Goal: Information Seeking & Learning: Check status

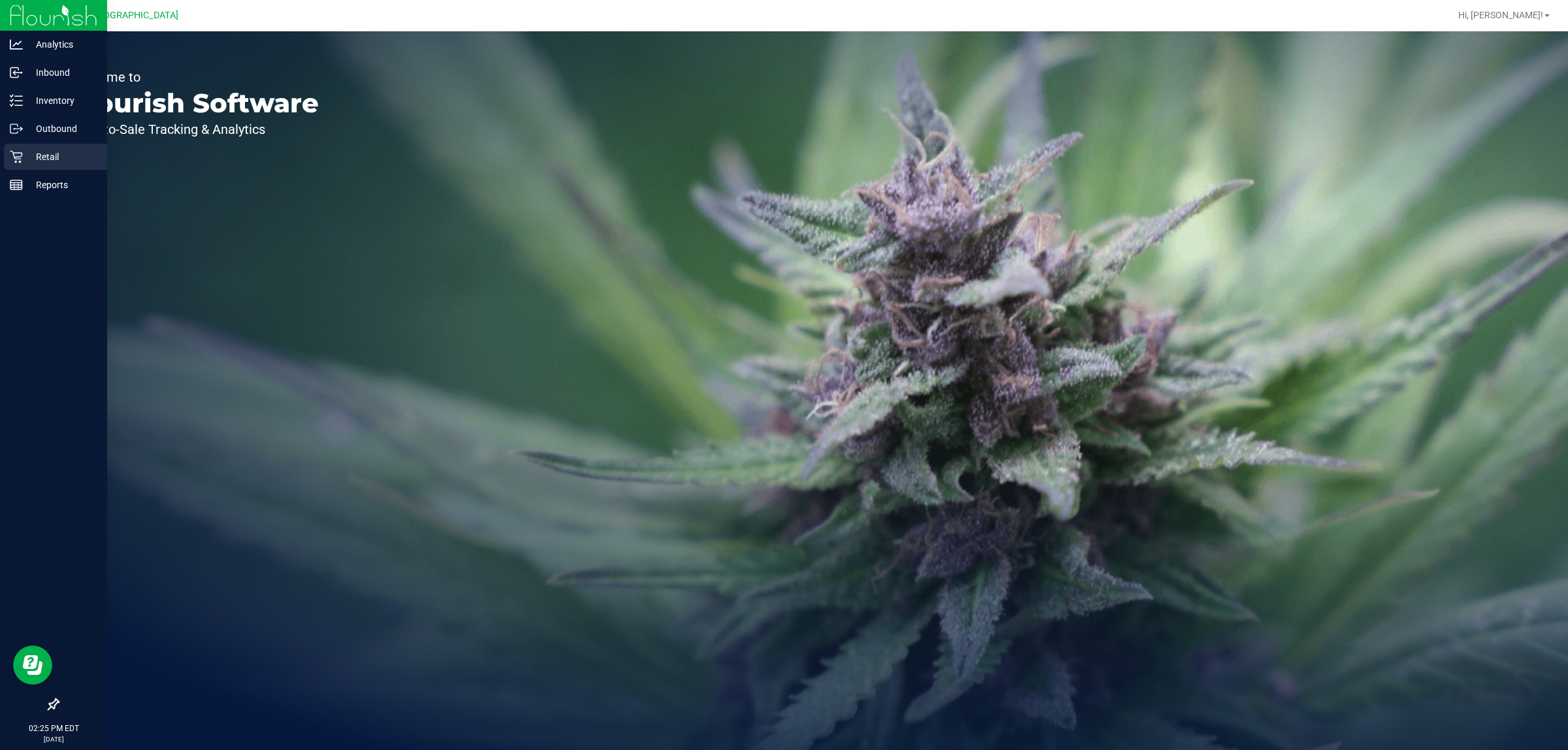
click at [17, 157] on icon at bounding box center [15, 156] width 12 height 12
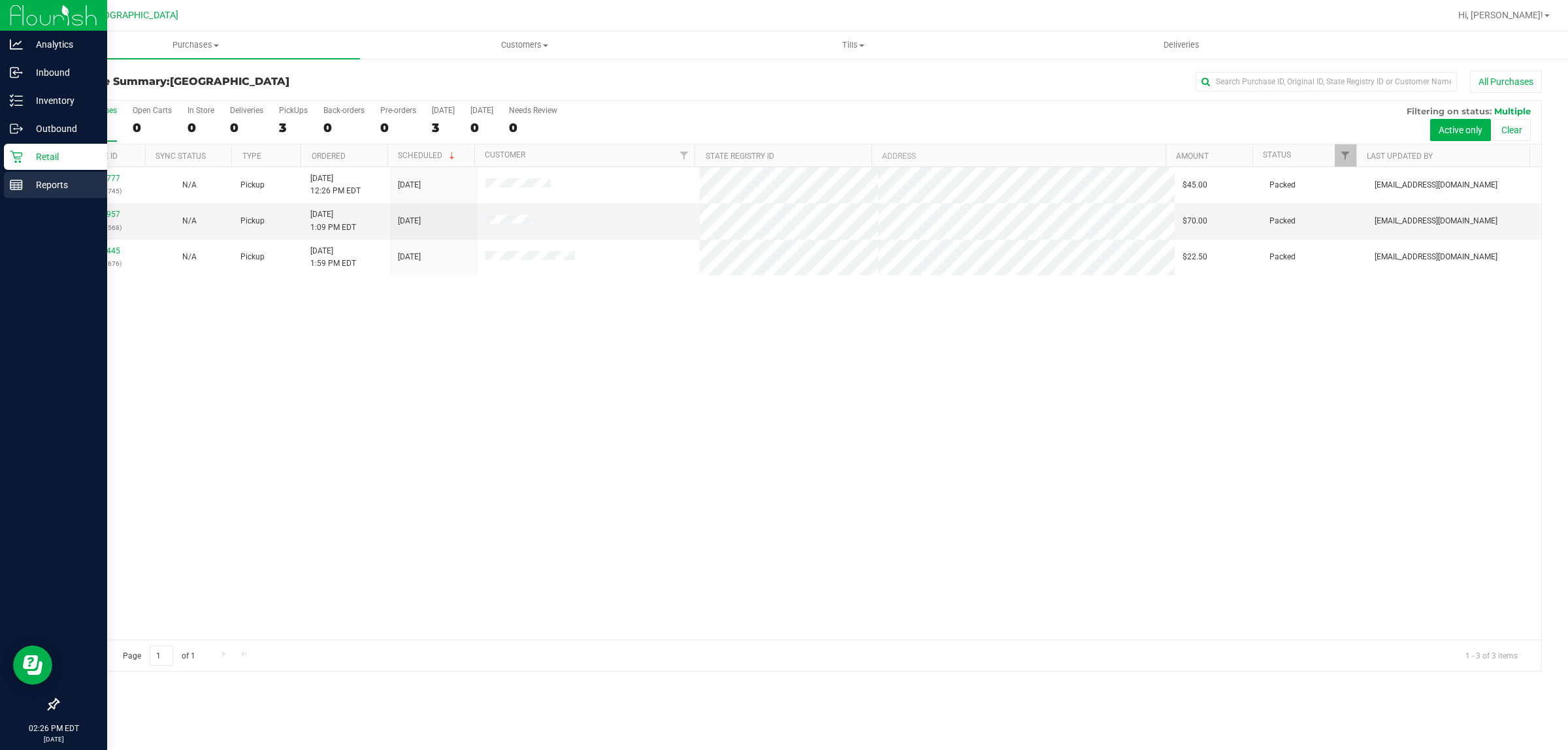
click at [50, 186] on p "Reports" at bounding box center [62, 185] width 79 height 16
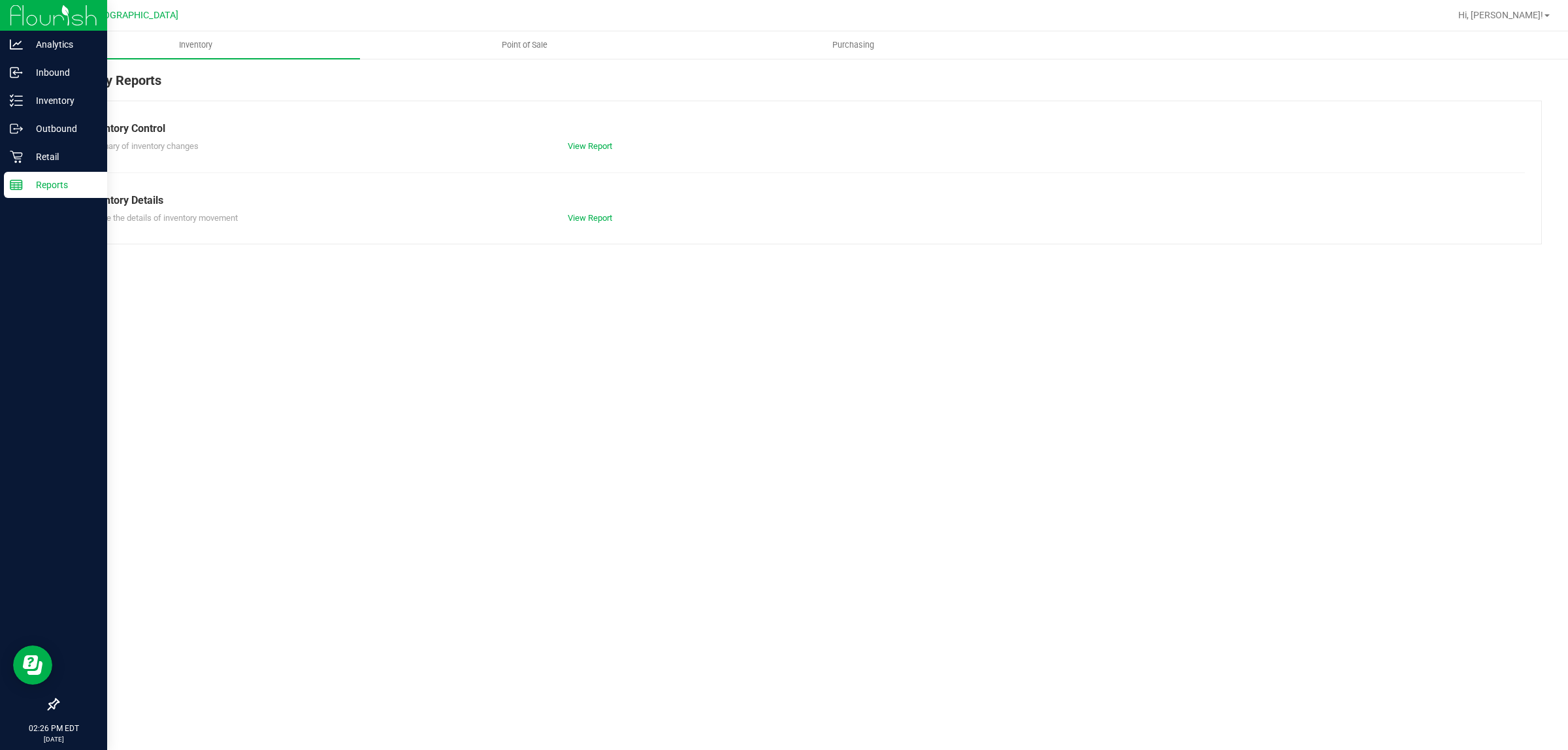
click at [510, 47] on span "Point of Sale" at bounding box center [524, 45] width 81 height 12
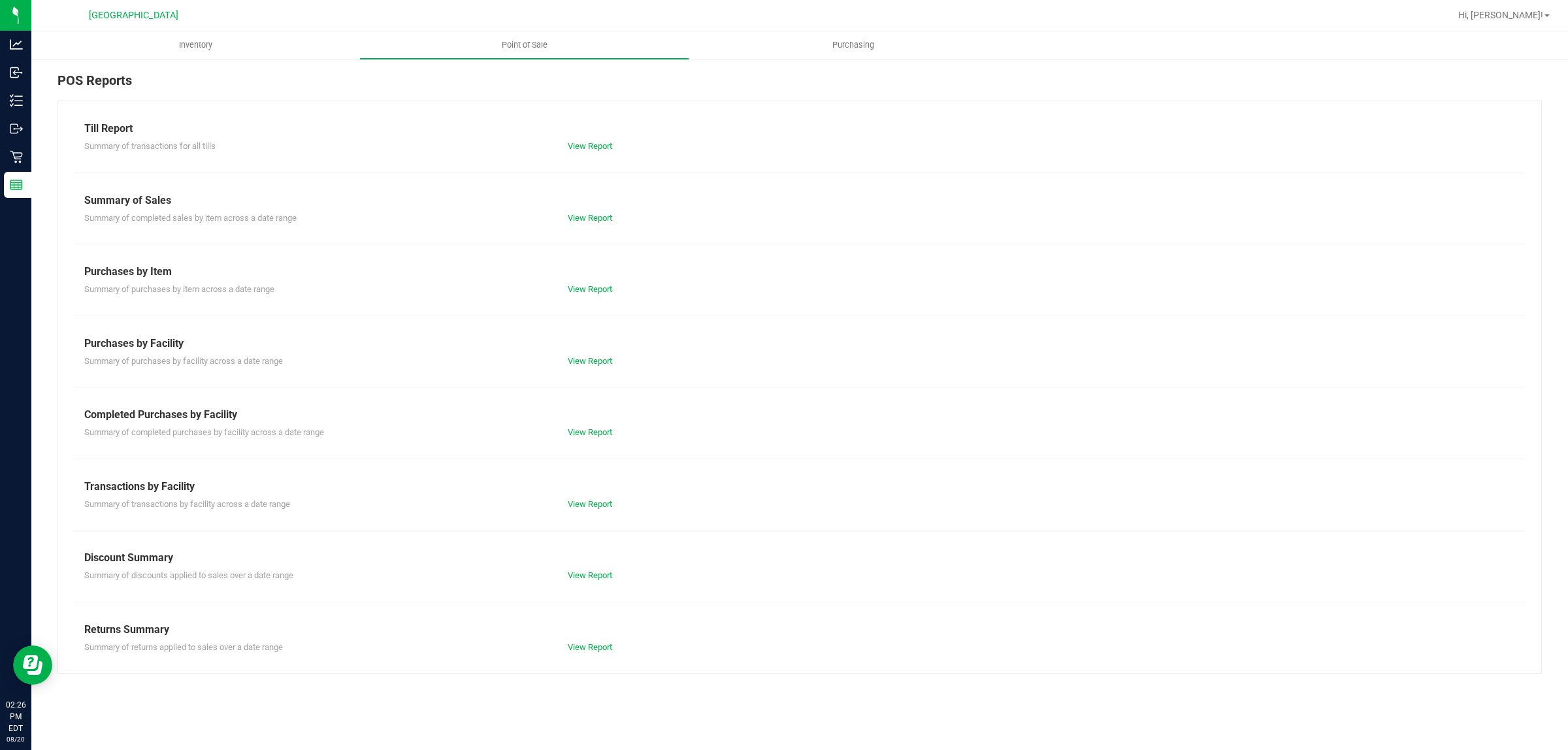
click at [570, 458] on div at bounding box center [800, 458] width 1450 height 1
click at [579, 437] on link "View Report" at bounding box center [589, 432] width 44 height 10
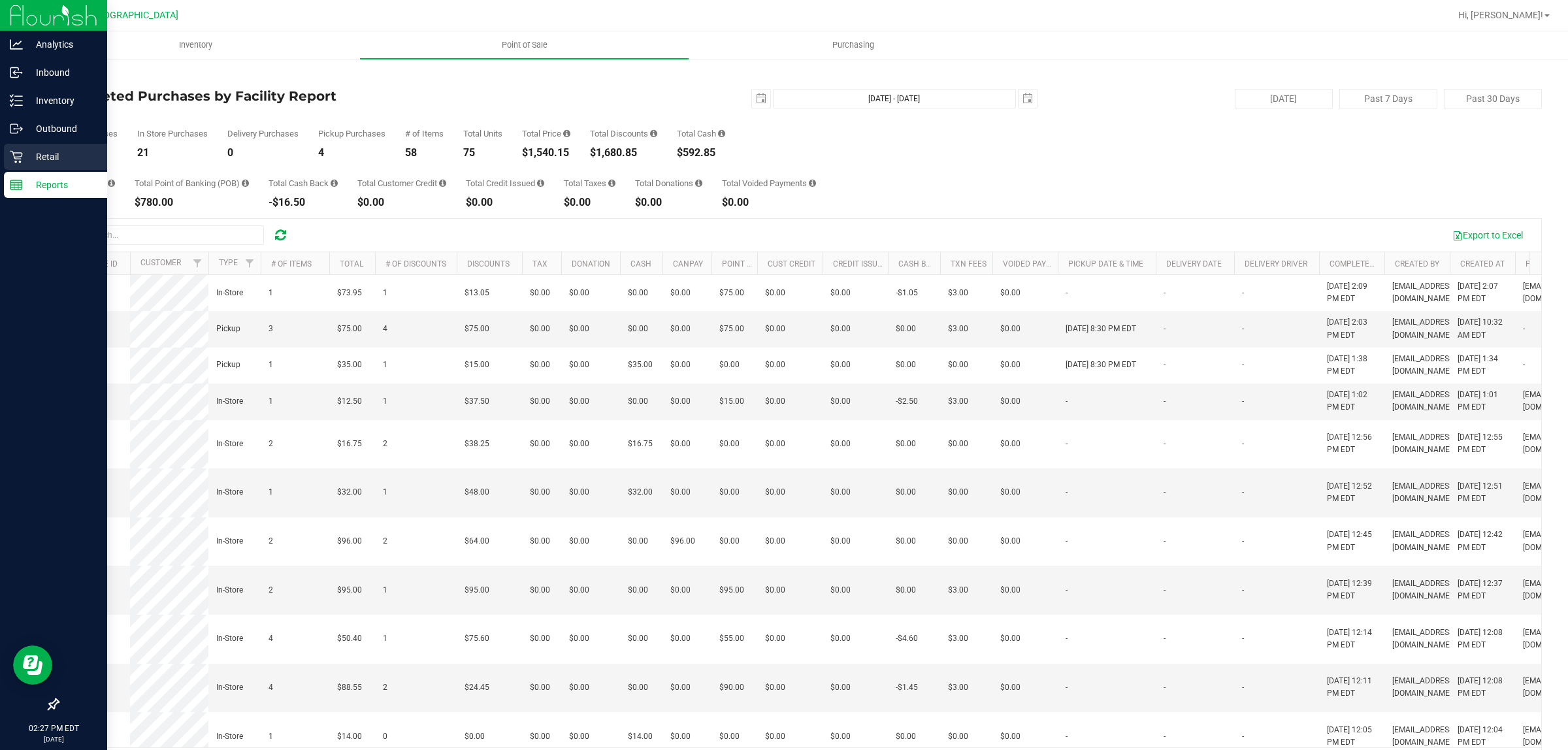
click at [15, 151] on icon at bounding box center [16, 157] width 13 height 13
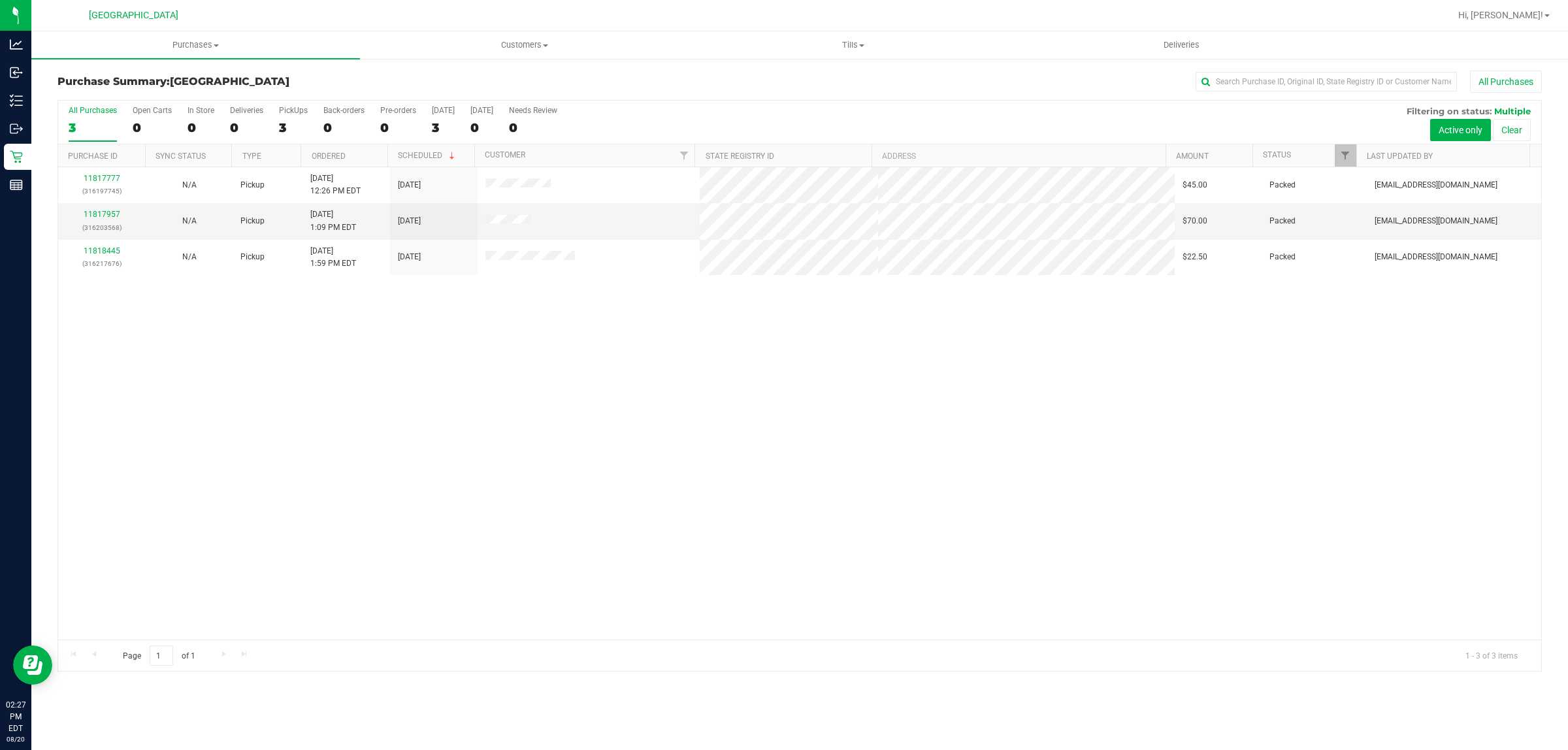
click at [335, 390] on div "11817777 (316197745) N/A Pickup [DATE] 12:26 PM EDT 8/20/2025 $45.00 Packed [EM…" at bounding box center [800, 403] width 1483 height 472
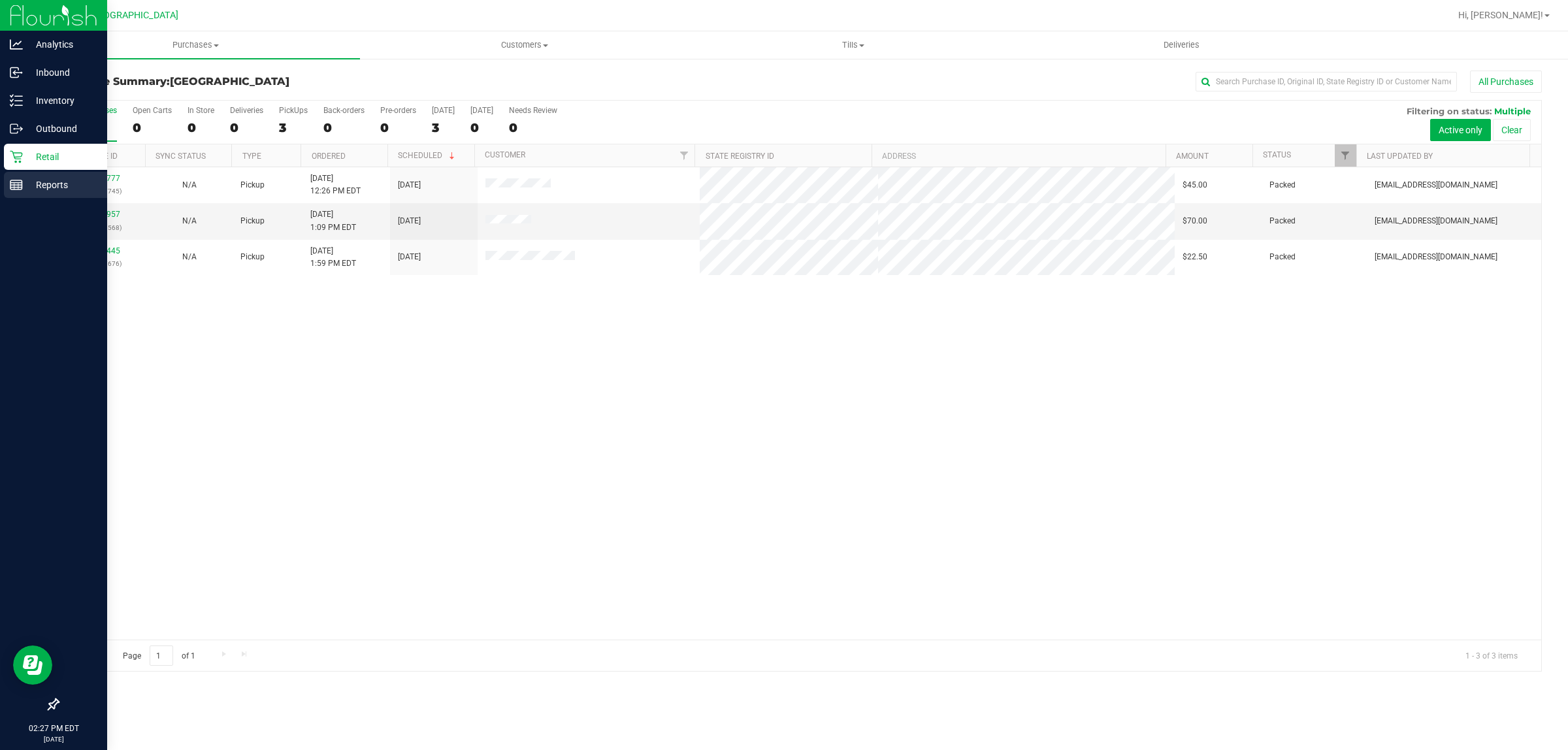
click at [14, 188] on line at bounding box center [16, 188] width 12 height 0
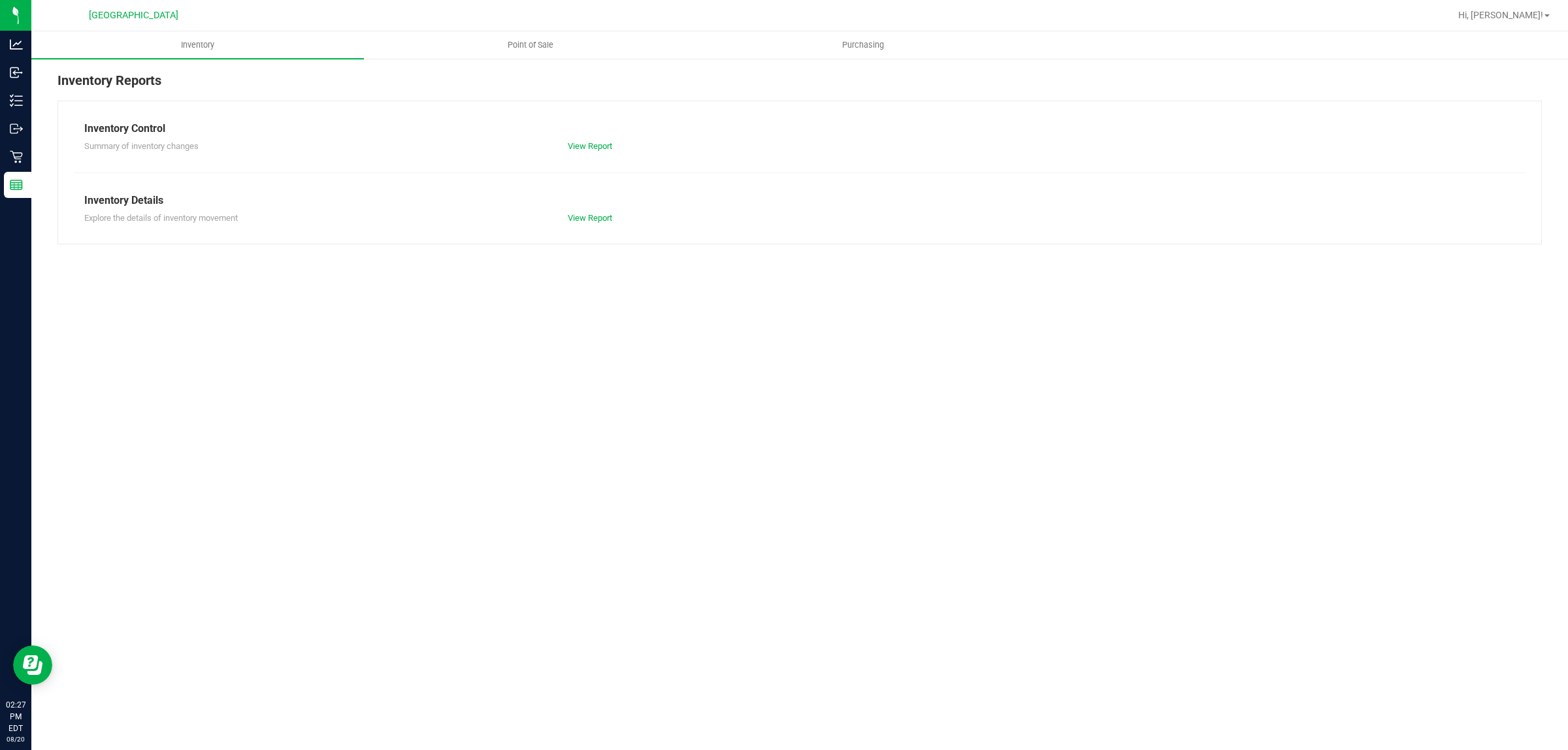
click at [549, 73] on div "Inventory Reports" at bounding box center [800, 86] width 1484 height 30
click at [520, 49] on span "Point of Sale" at bounding box center [530, 45] width 81 height 12
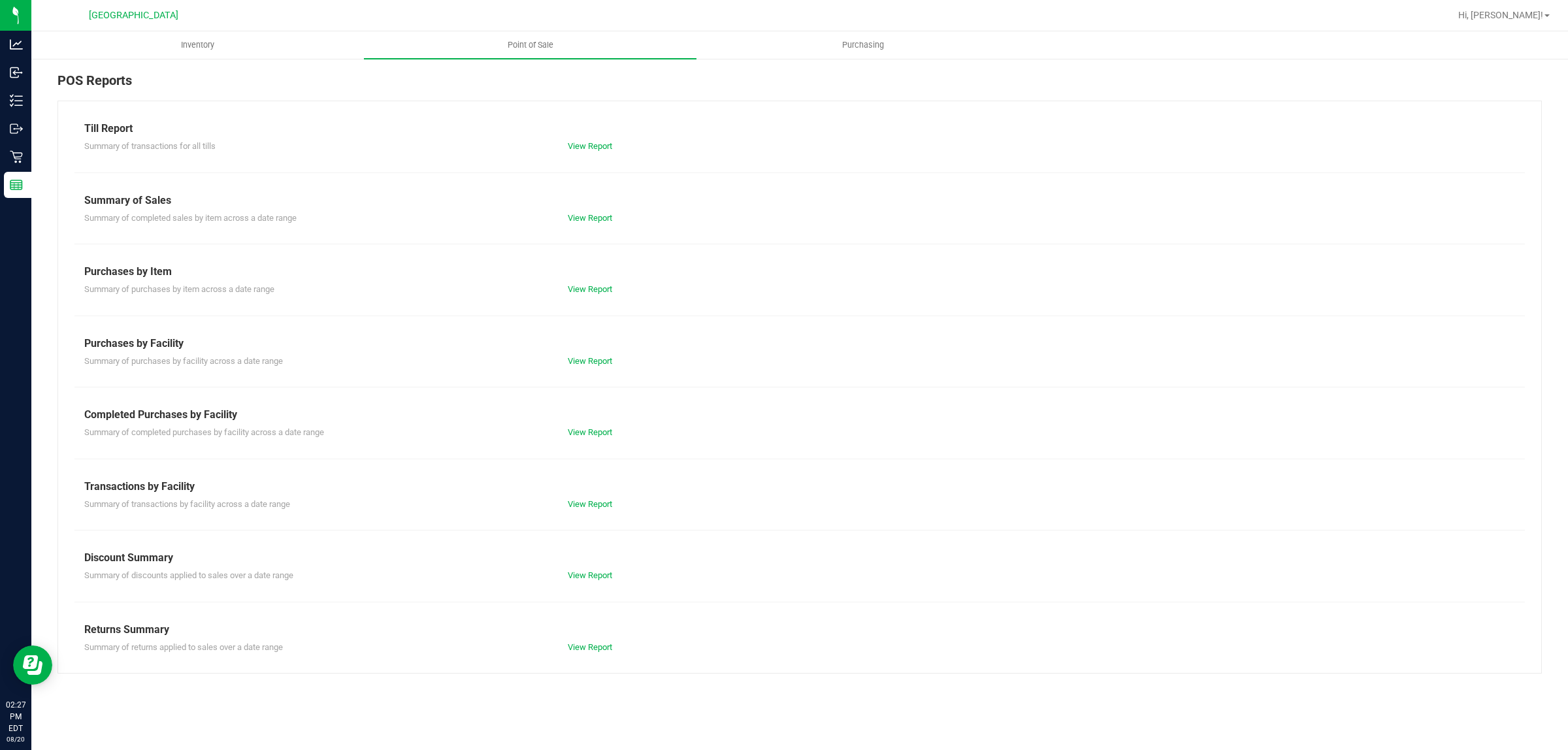
click at [596, 409] on div "Completed Purchases by Facility" at bounding box center [799, 415] width 1430 height 16
click at [589, 432] on link "View Report" at bounding box center [589, 432] width 44 height 10
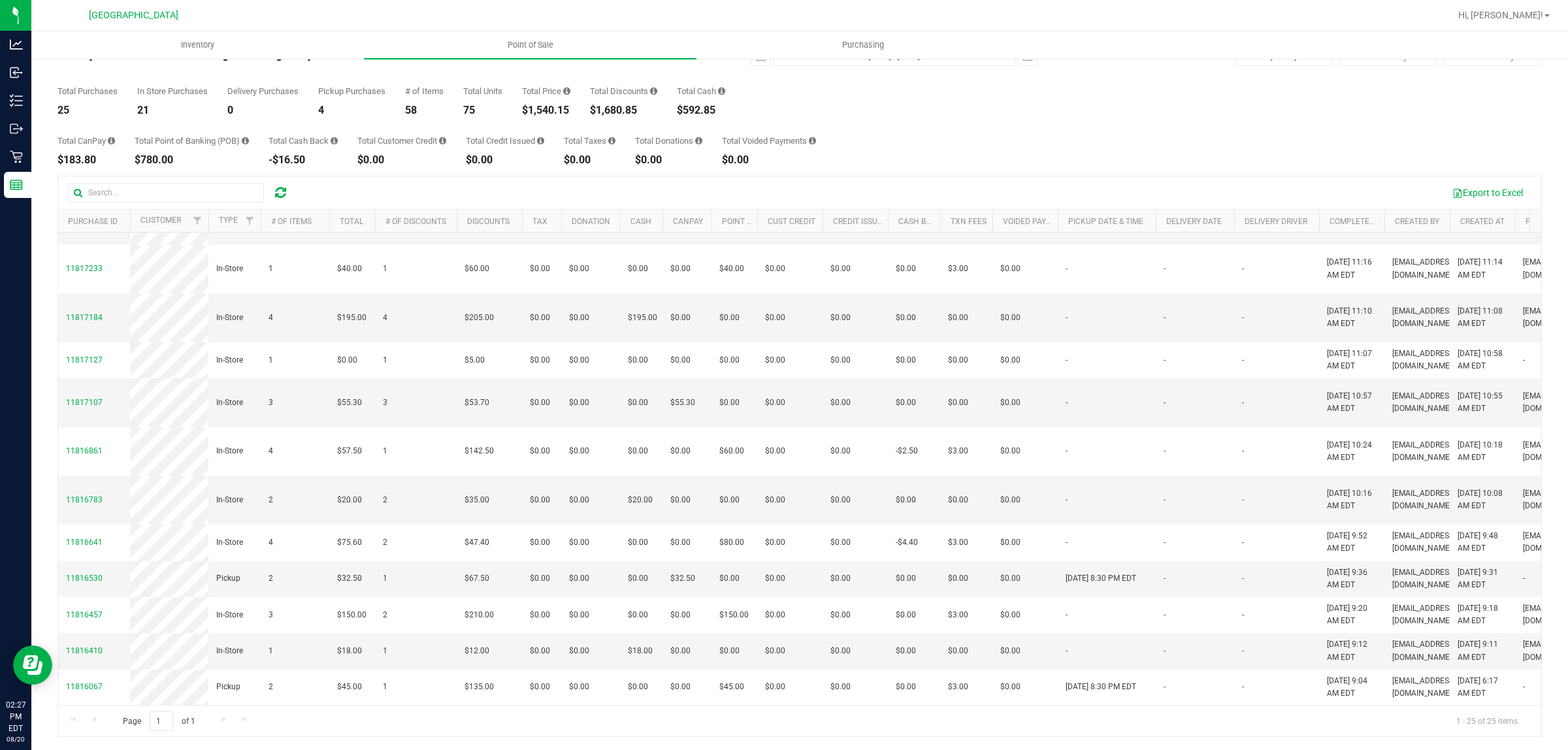
scroll to position [44, 0]
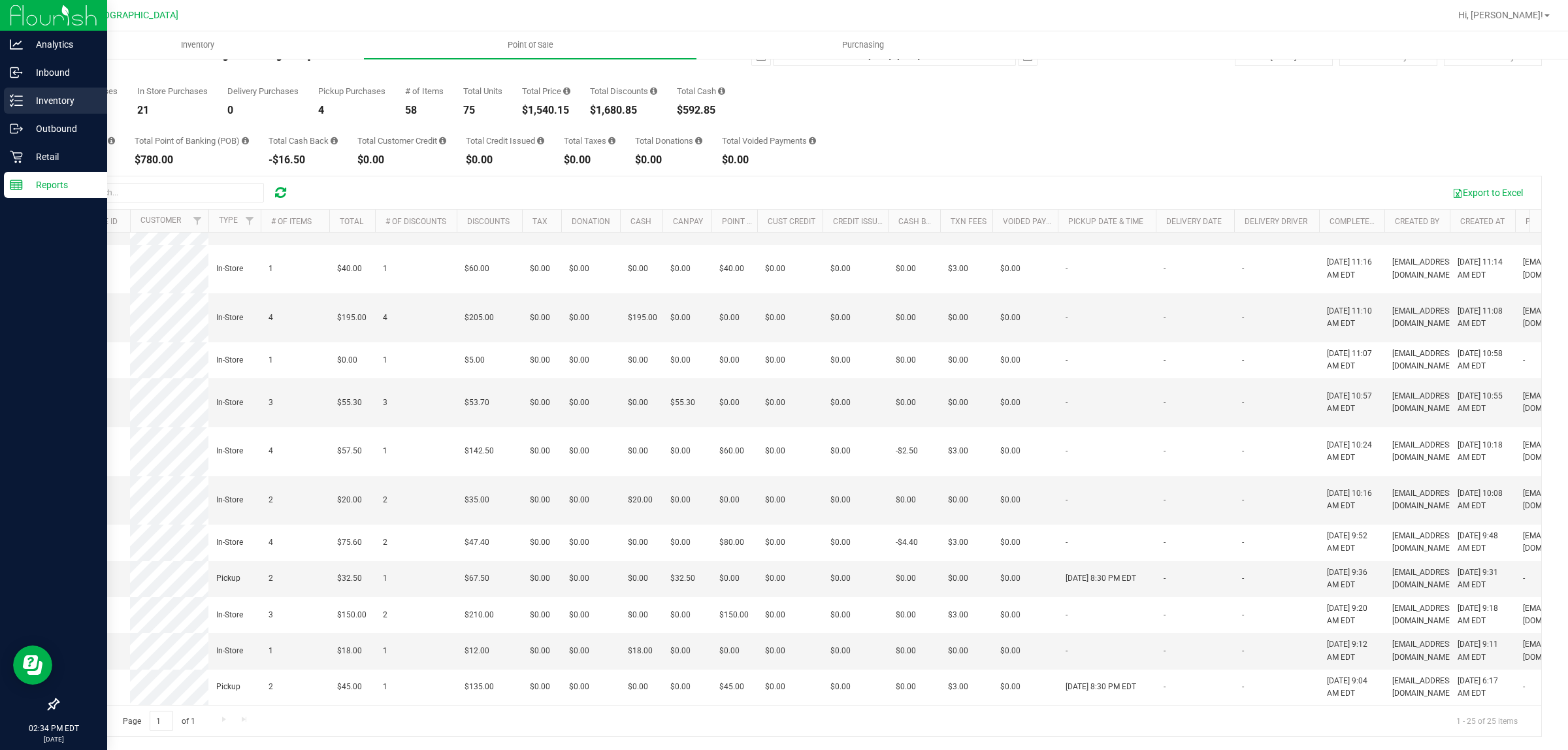
click at [11, 104] on icon at bounding box center [16, 100] width 13 height 13
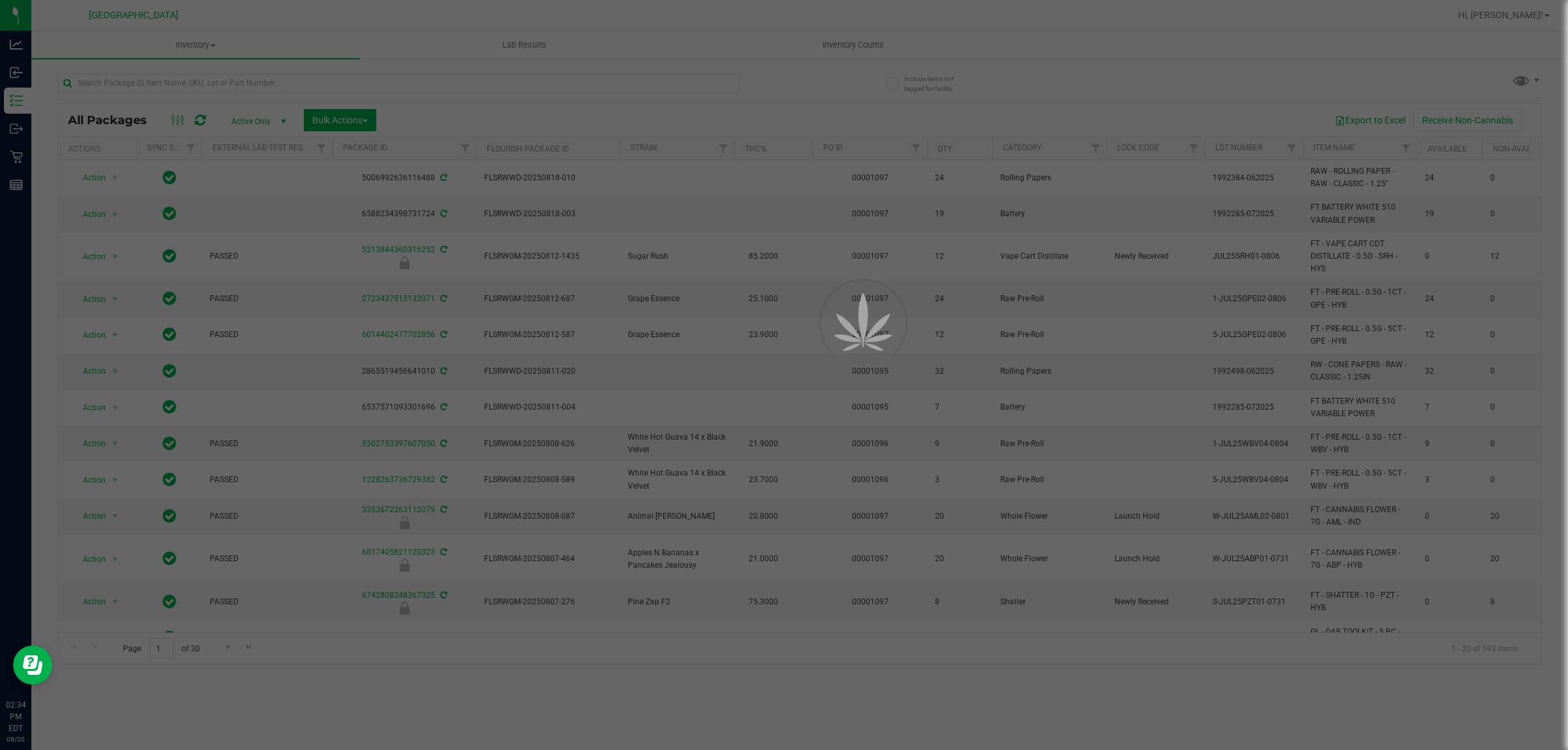
click at [247, 98] on div at bounding box center [784, 375] width 1568 height 750
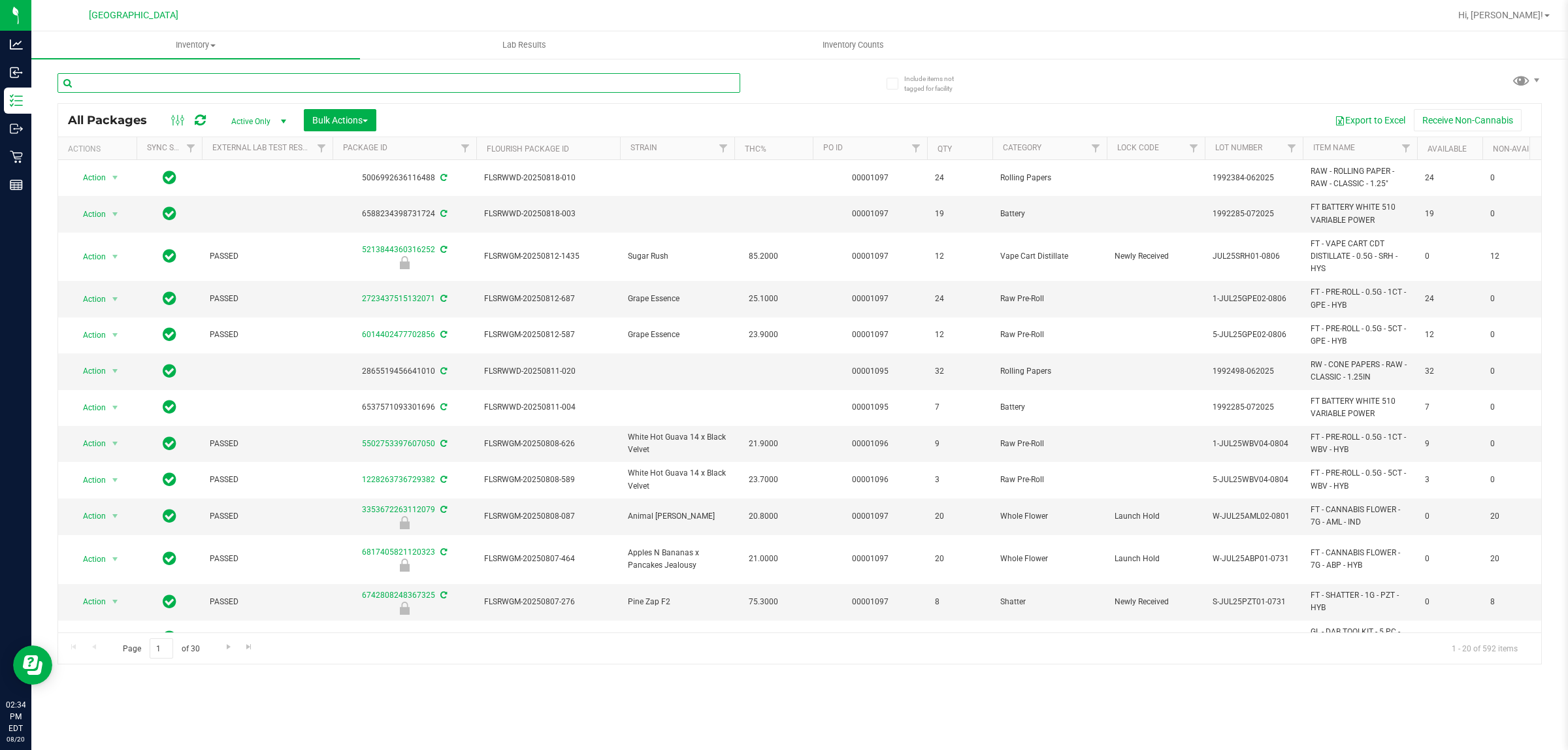
click at [250, 79] on input "text" at bounding box center [399, 83] width 683 height 19
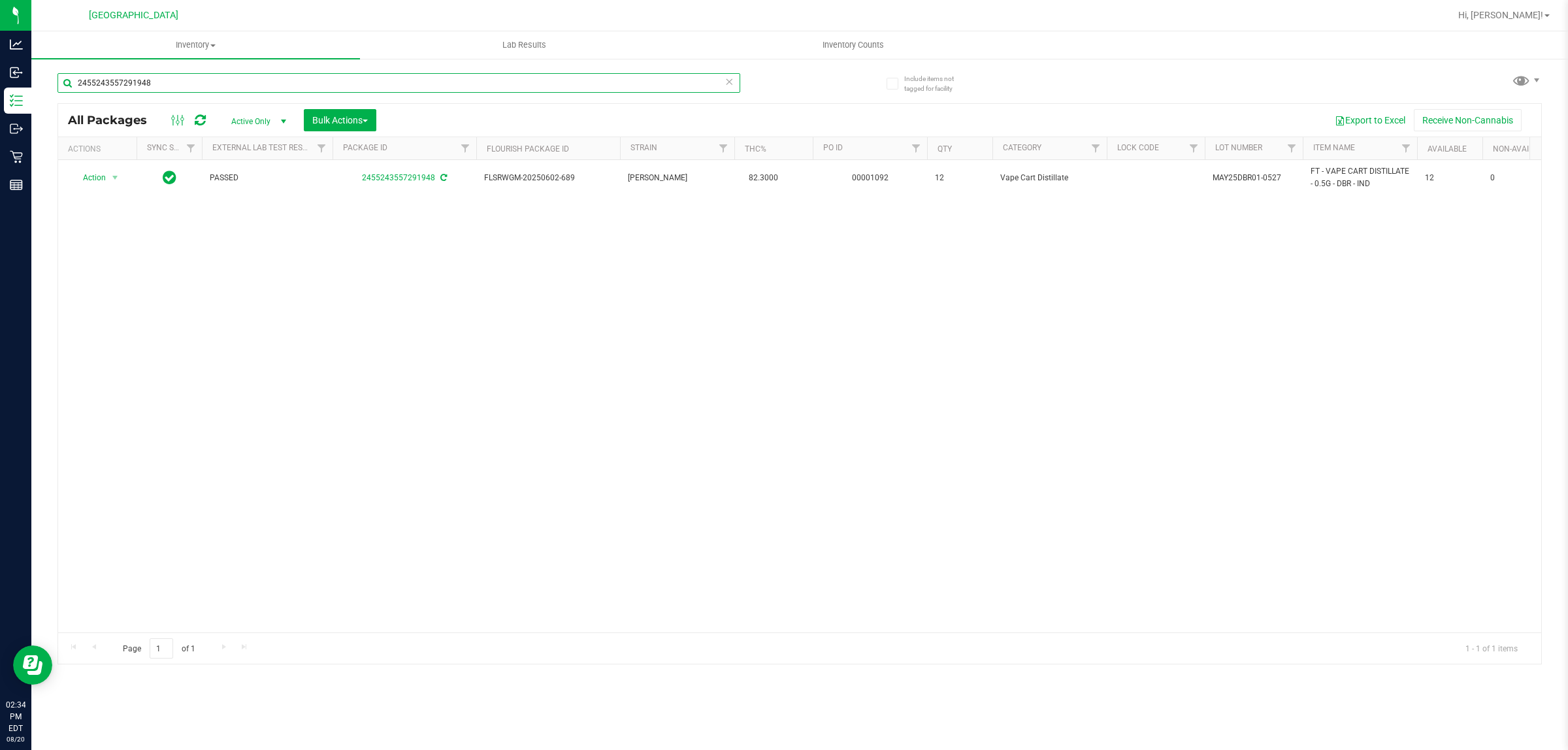
type input "2455243557291948"
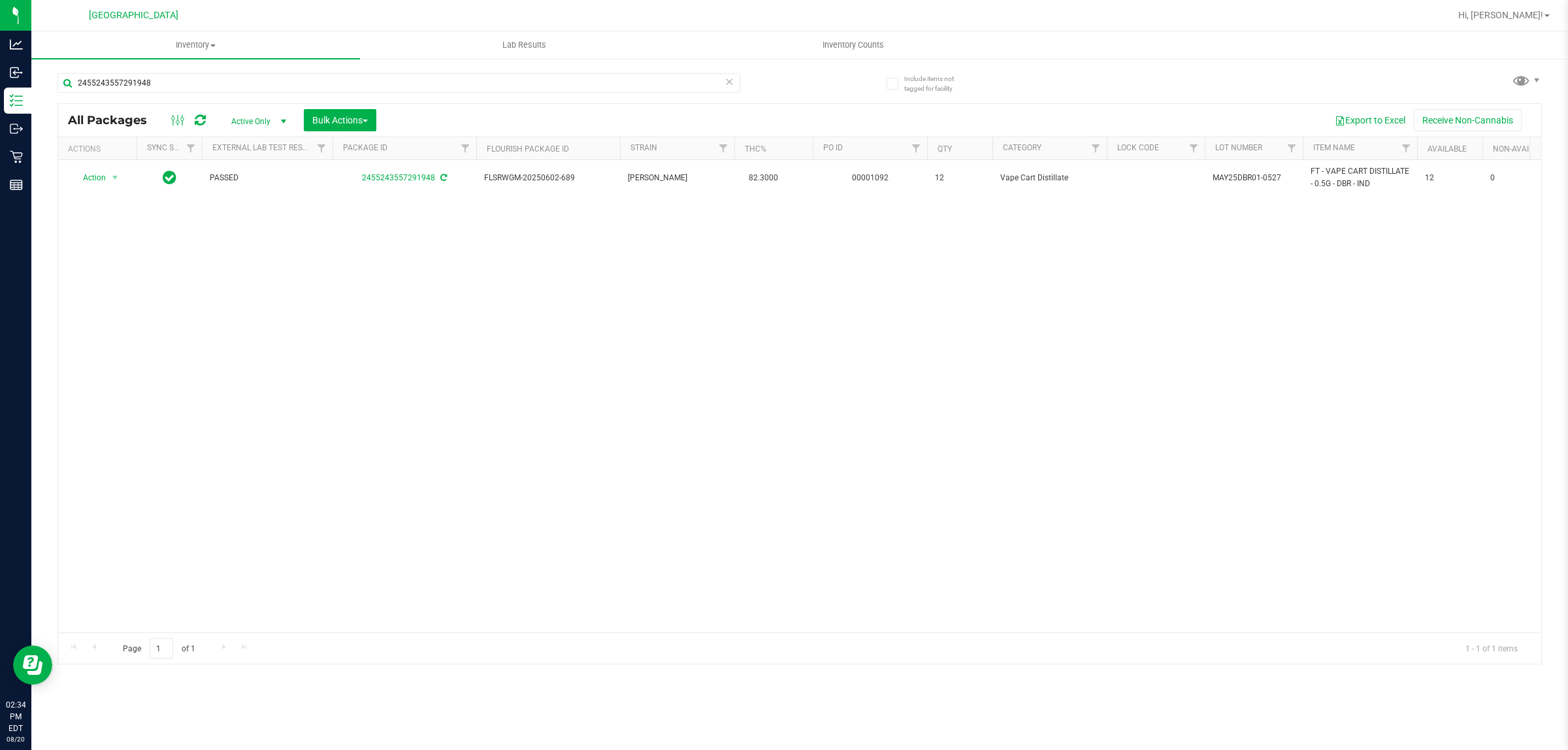
click at [728, 83] on icon at bounding box center [728, 81] width 9 height 16
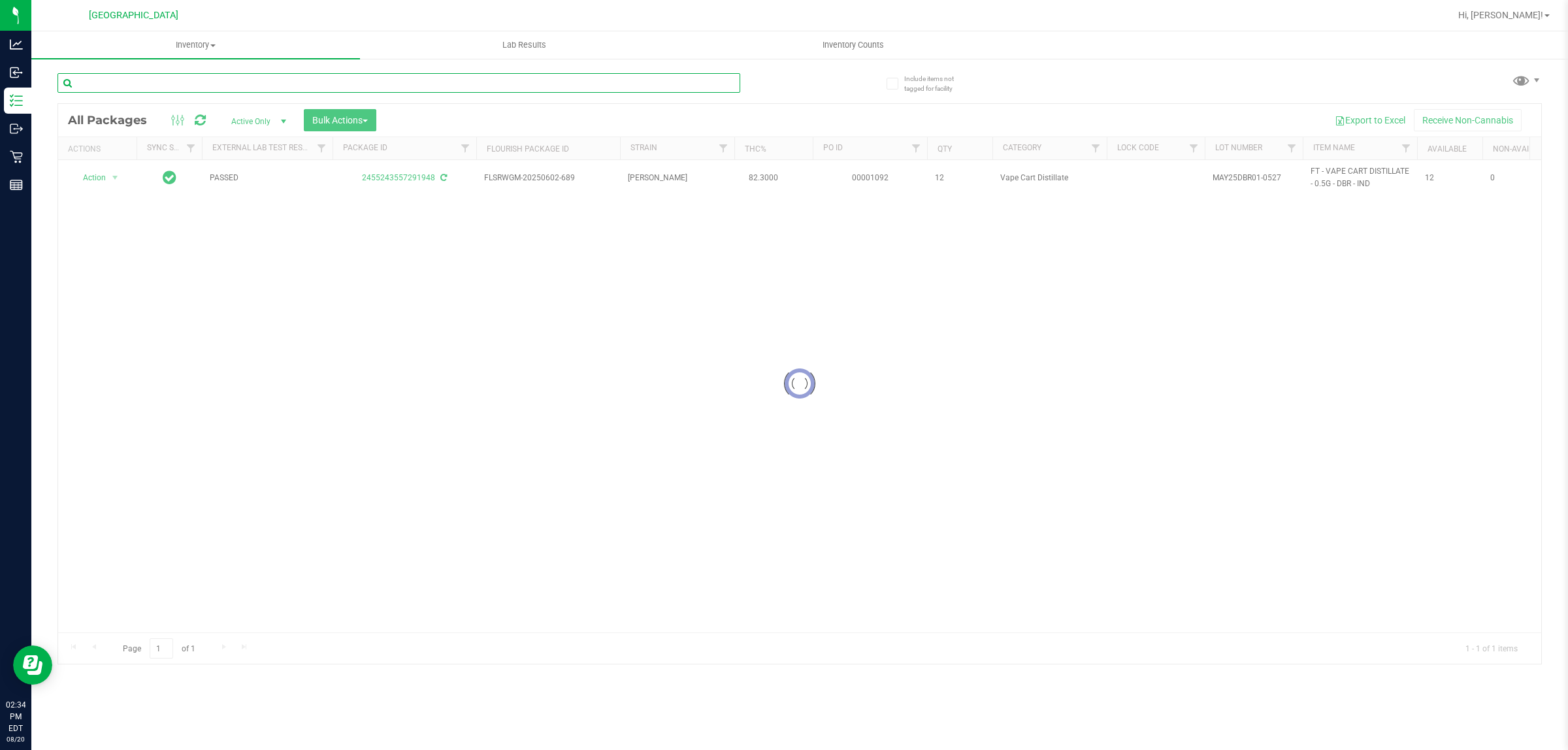
click at [522, 83] on input "text" at bounding box center [399, 83] width 683 height 19
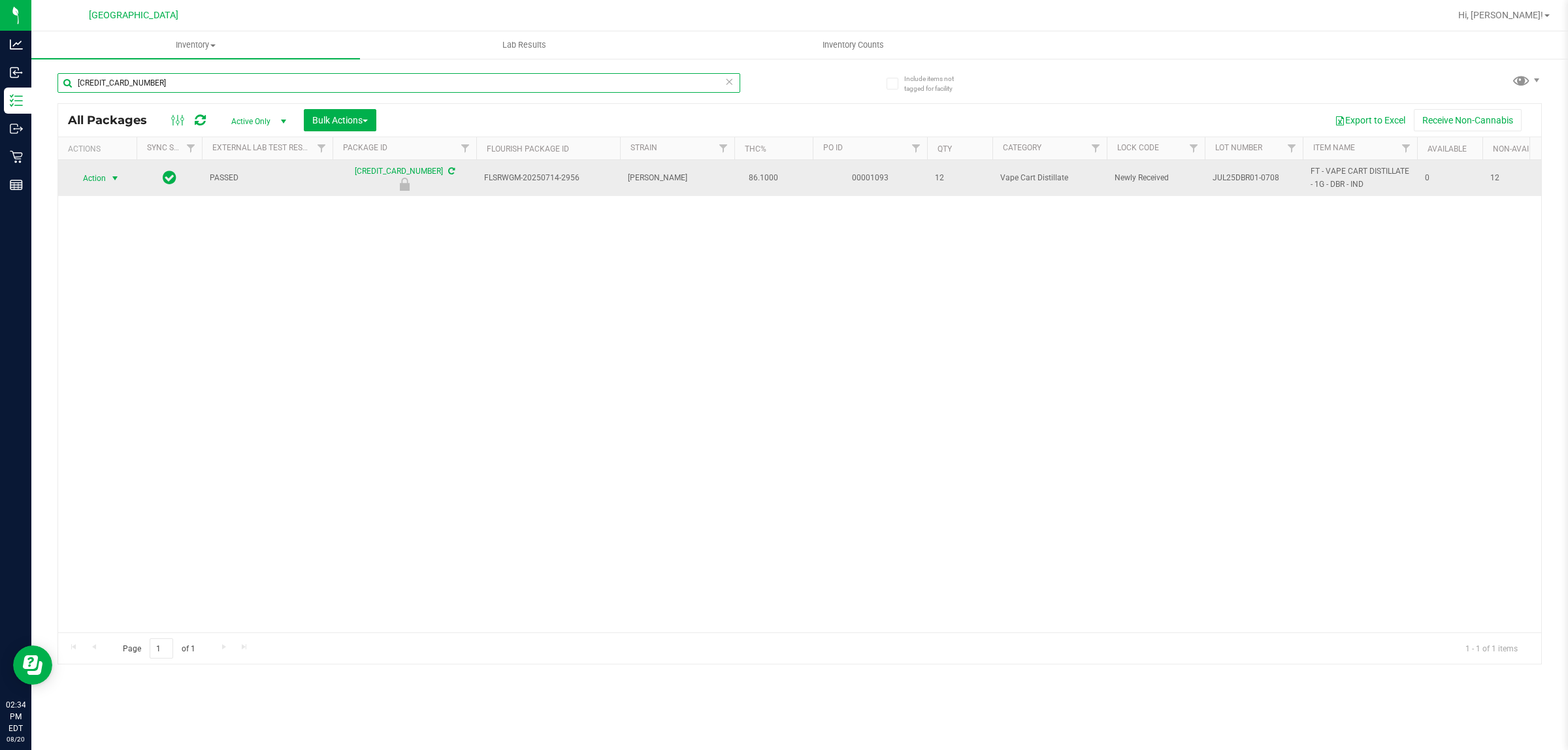
type input "[CREDIT_CARD_NUMBER]"
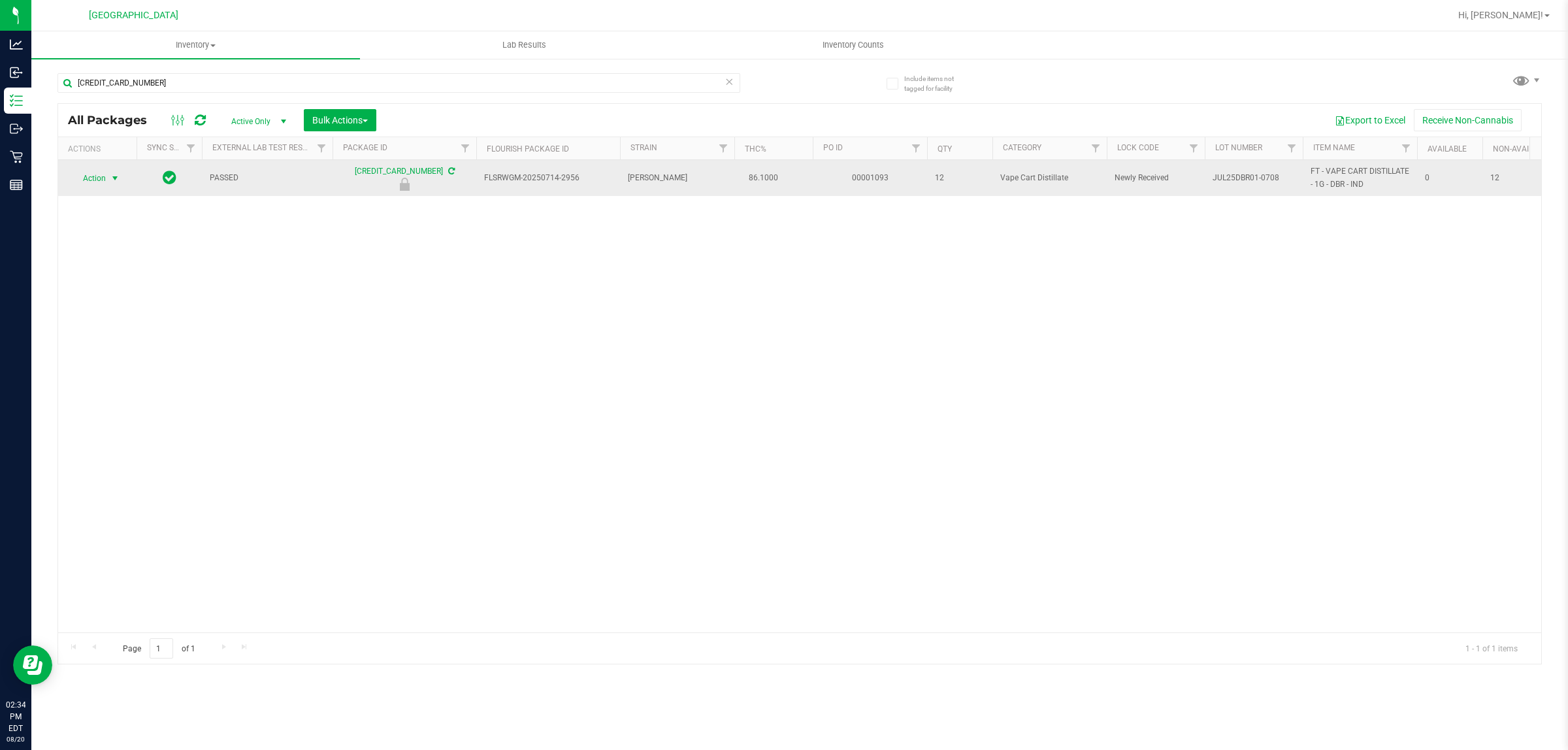
click at [116, 175] on span "select" at bounding box center [115, 178] width 10 height 10
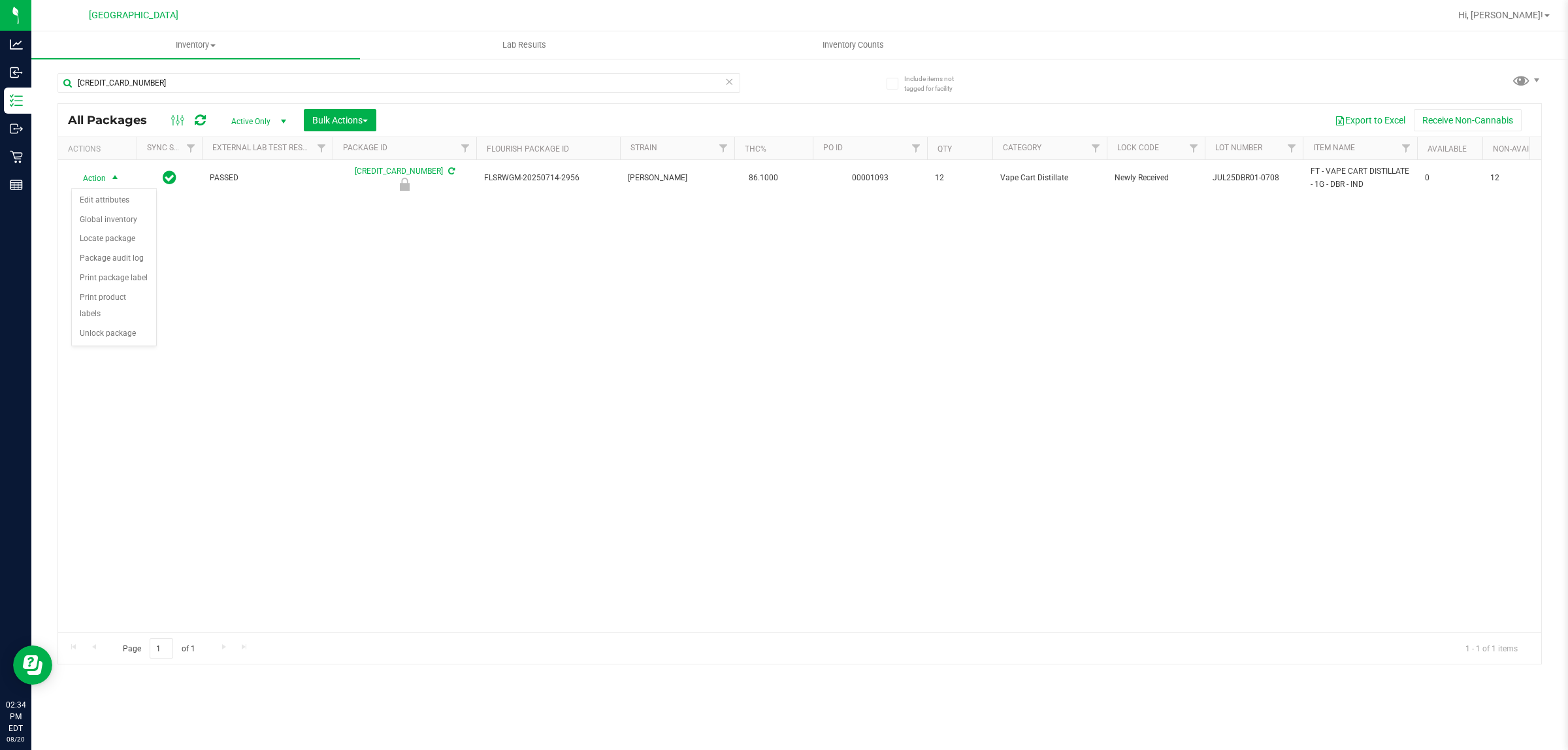
click at [132, 331] on div "Action Edit attributes Global inventory Locate package Package audit log Print …" at bounding box center [114, 268] width 86 height 159
click at [116, 324] on li "Unlock package" at bounding box center [114, 333] width 84 height 19
click at [728, 83] on icon at bounding box center [728, 81] width 9 height 16
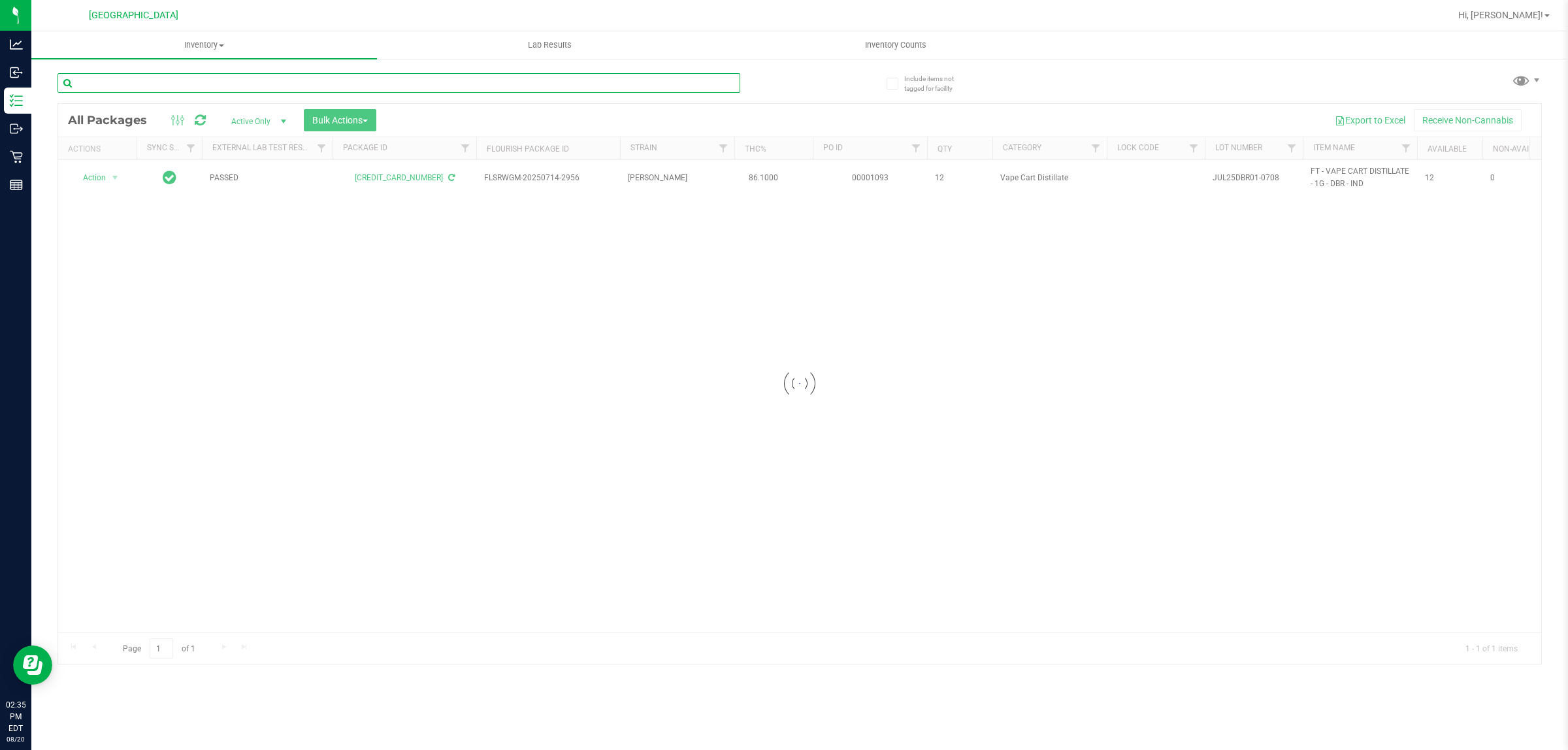
click at [310, 83] on input "text" at bounding box center [399, 83] width 683 height 19
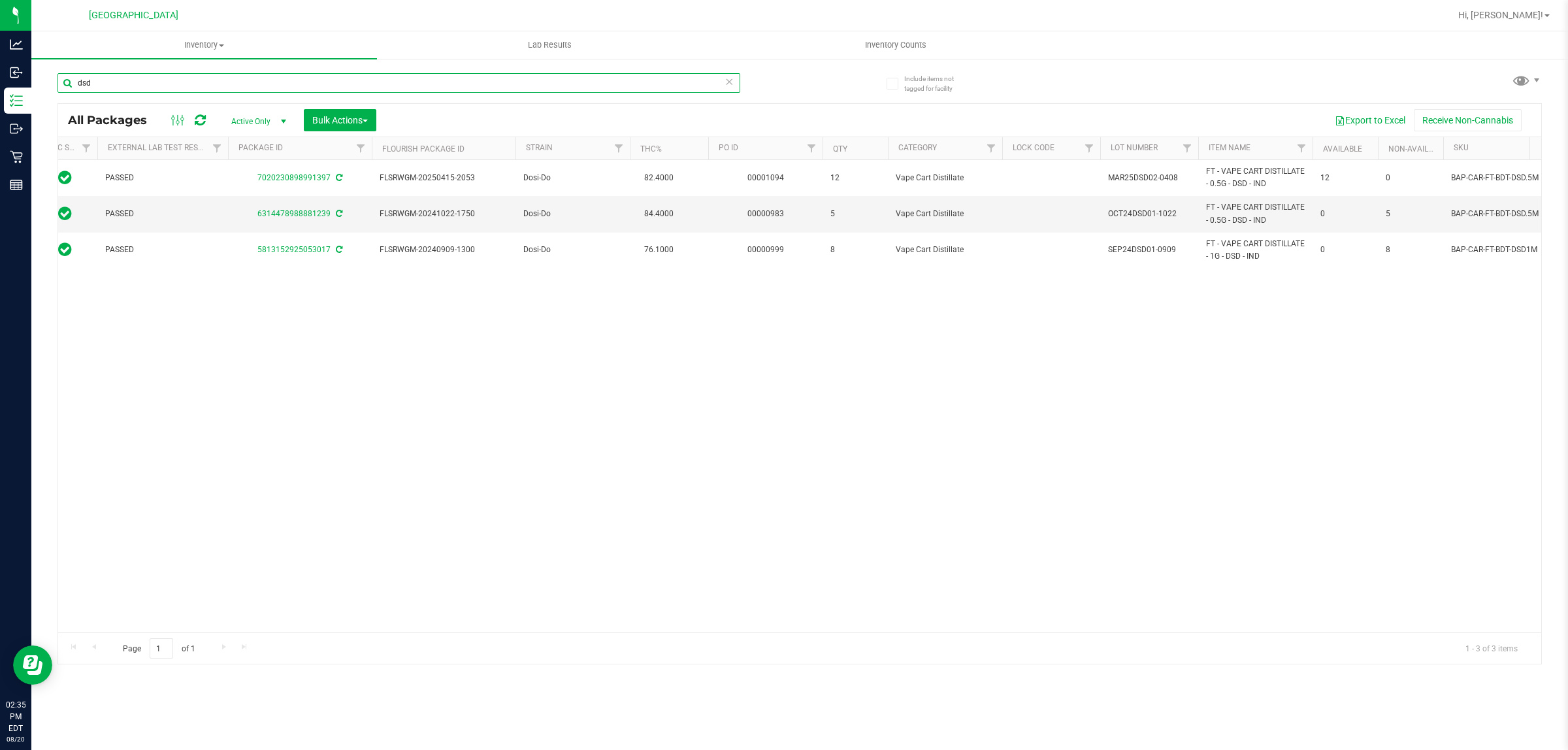
scroll to position [0, 122]
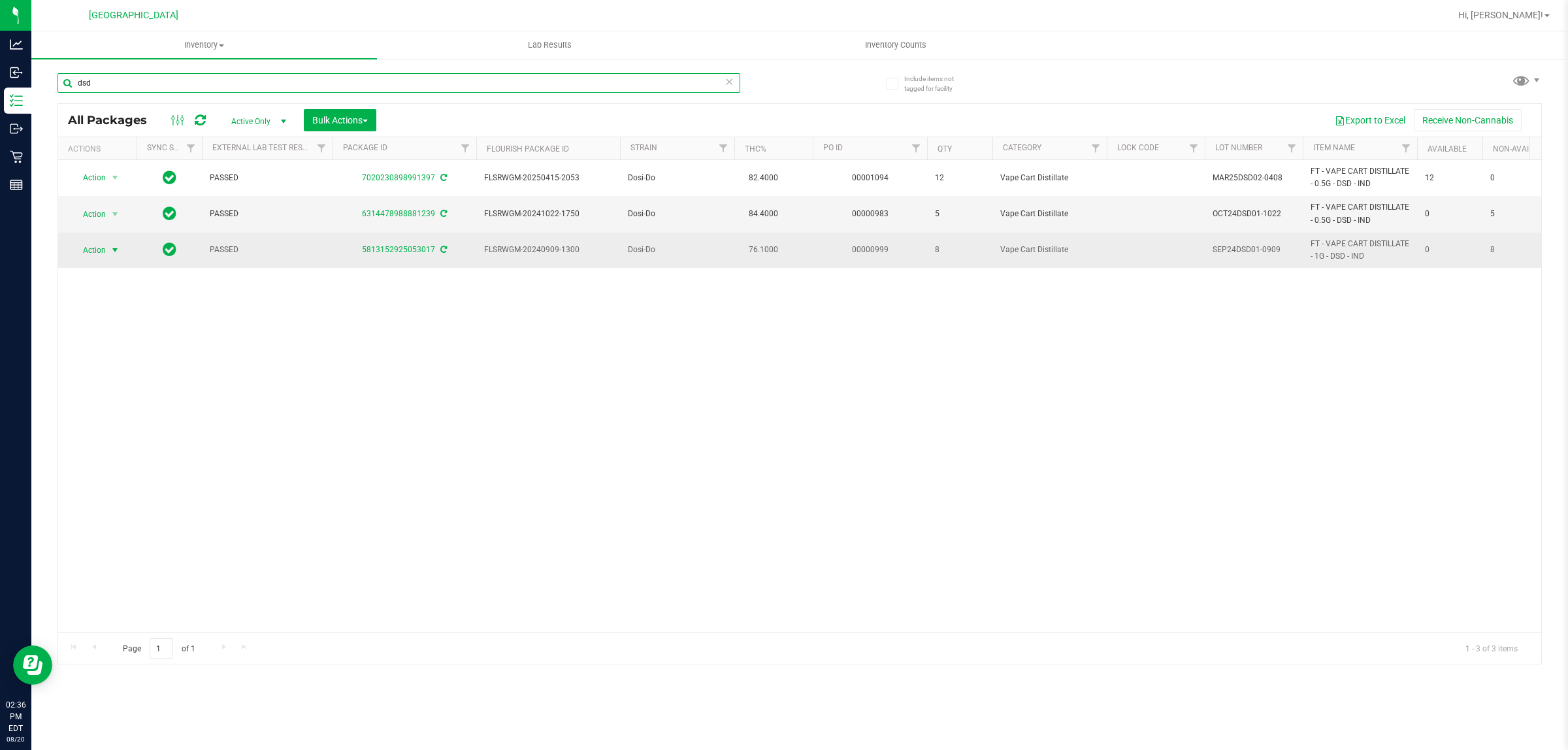
type input "dsd"
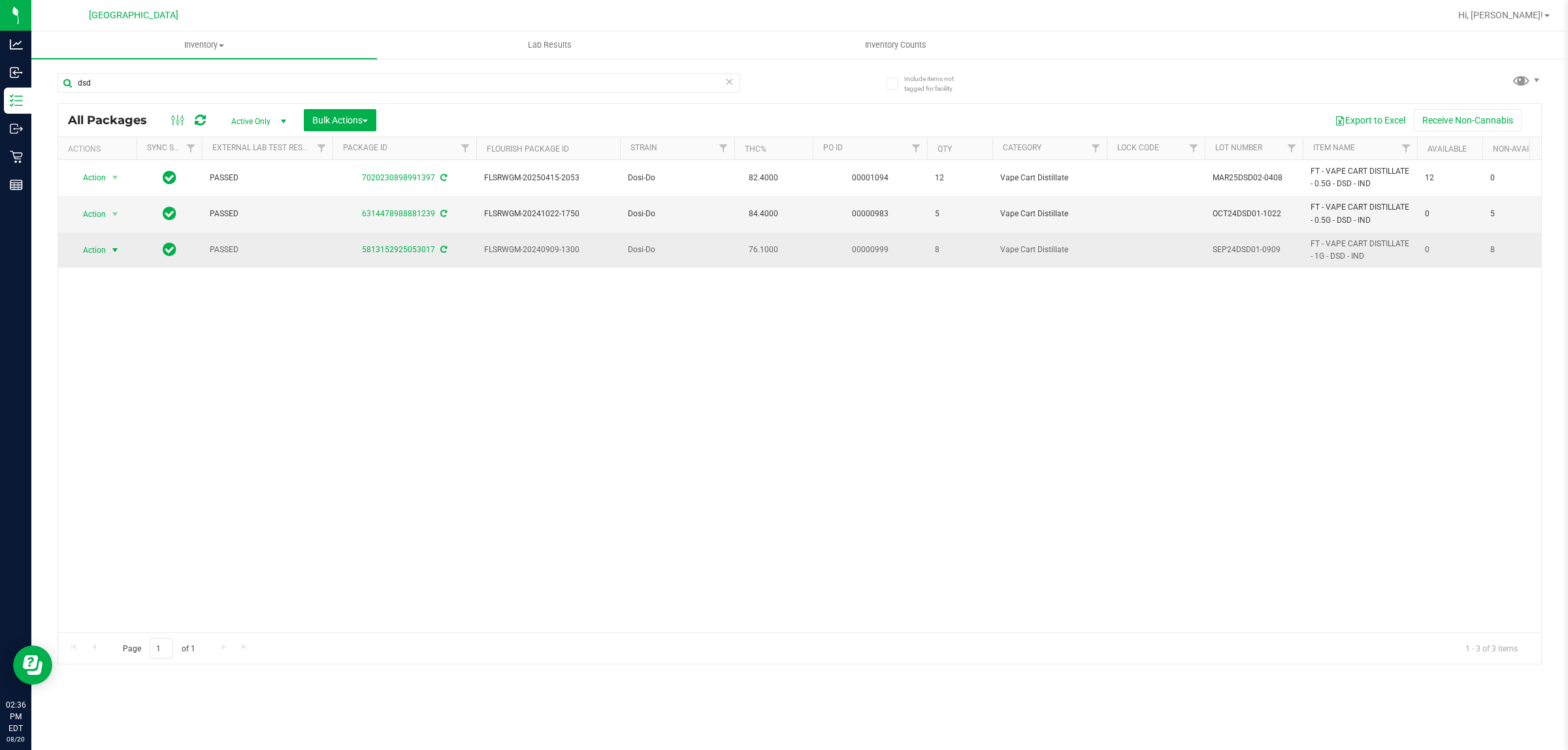
click at [111, 250] on span "select" at bounding box center [115, 250] width 10 height 10
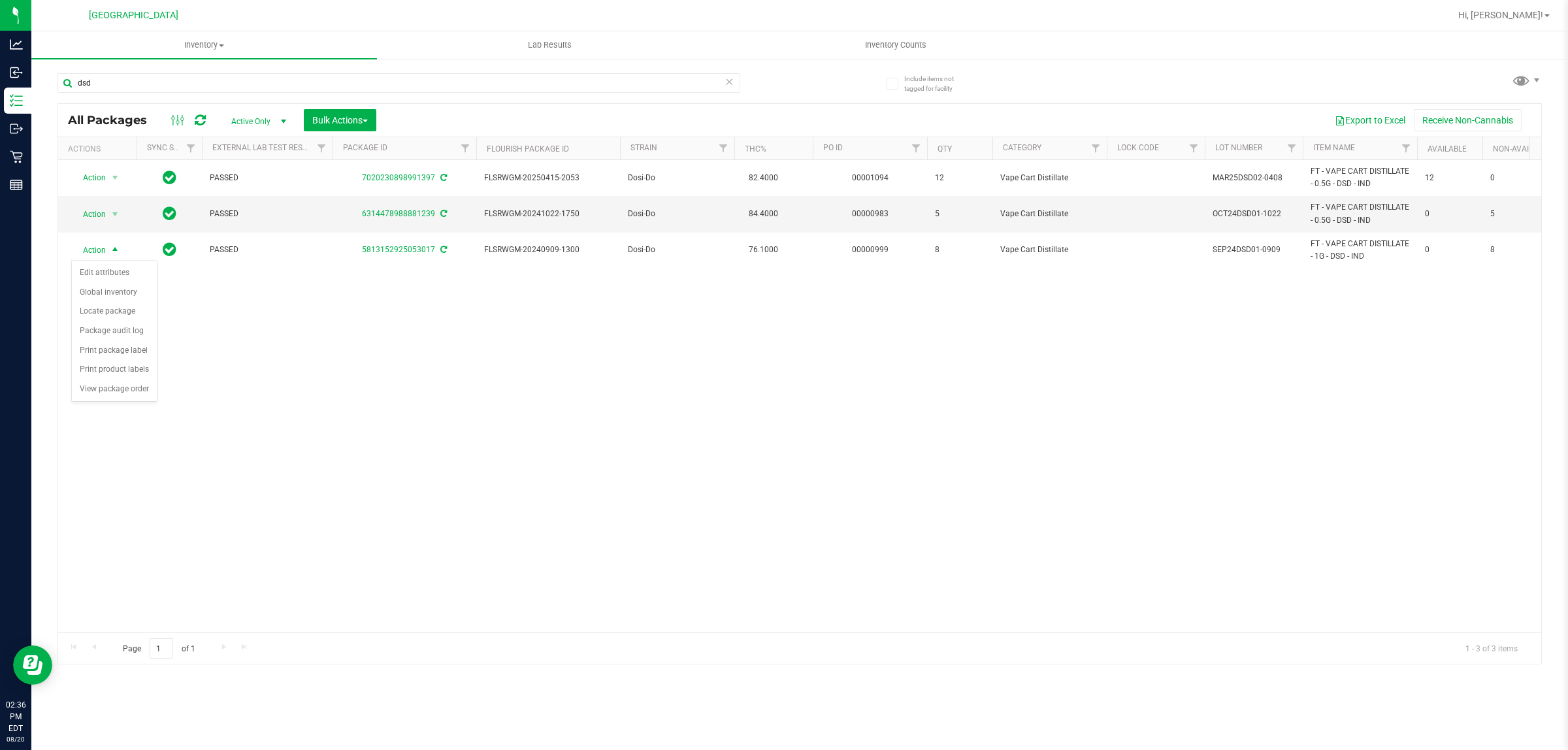
click at [568, 511] on div "Action Action Adjust qty Create package Edit attributes Global inventory Locate…" at bounding box center [800, 396] width 1483 height 472
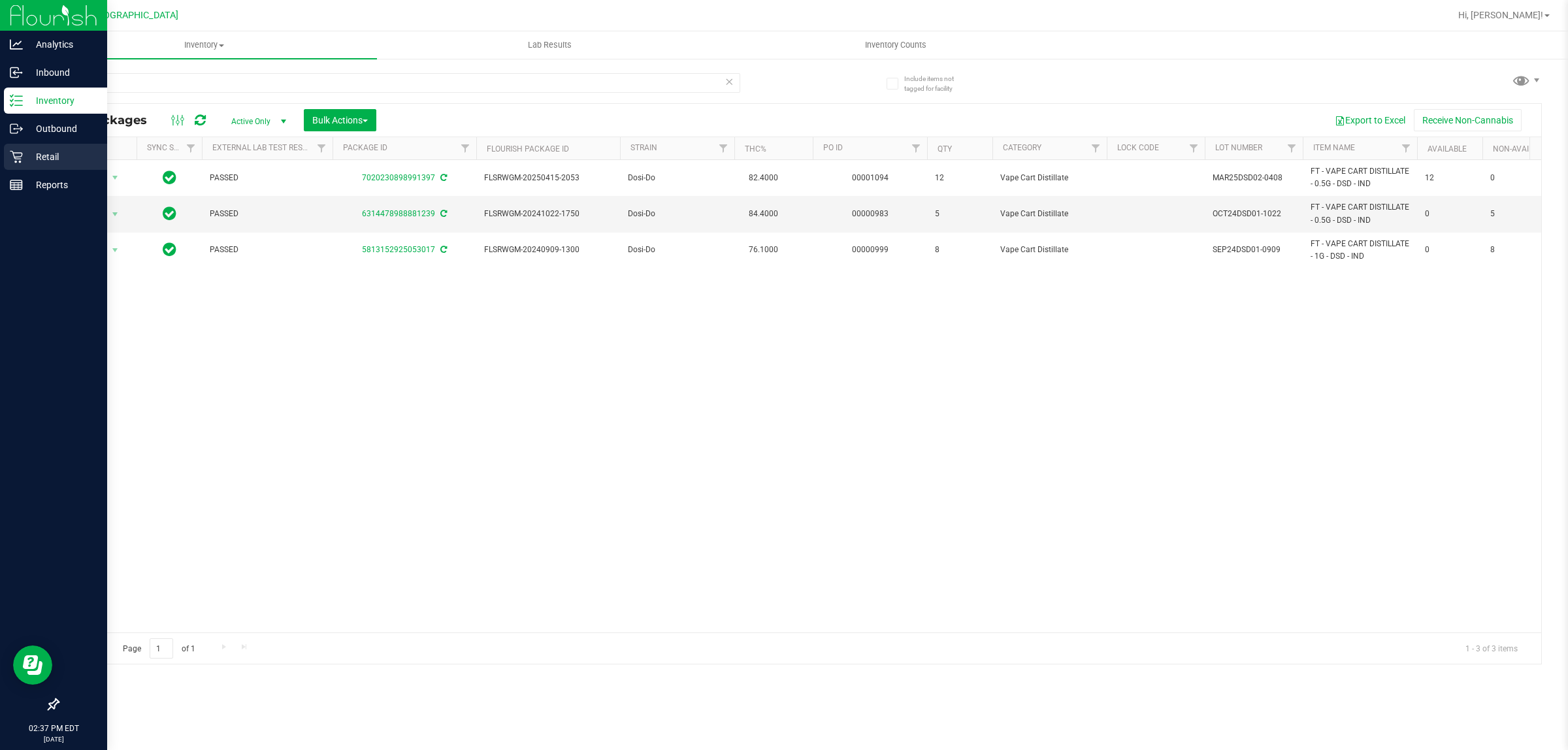
click at [2, 161] on link "Retail" at bounding box center [54, 157] width 107 height 28
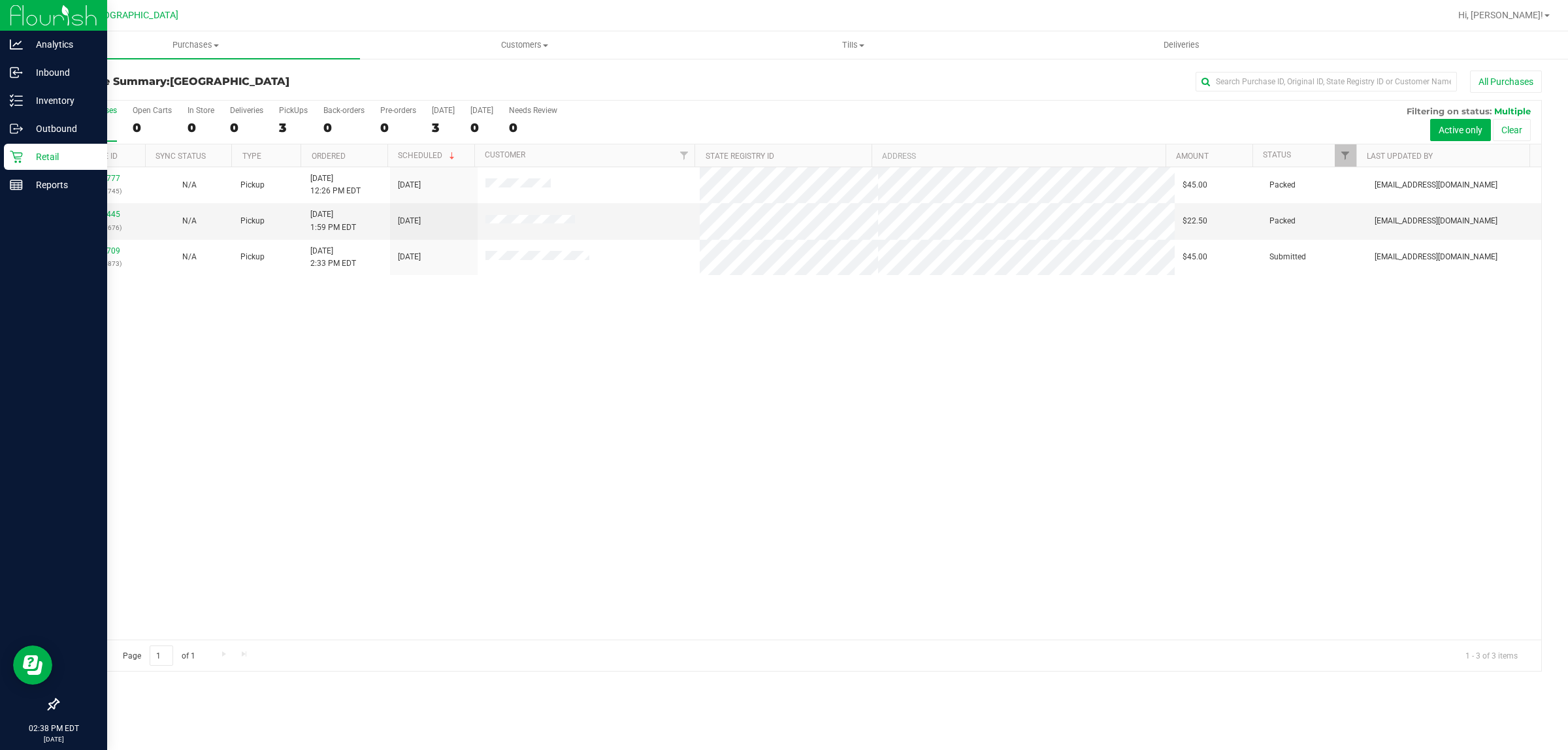
click at [506, 458] on div "11817777 (316197745) N/A Pickup [DATE] 12:26 PM EDT 8/20/2025 $45.00 Packed [EM…" at bounding box center [800, 403] width 1483 height 472
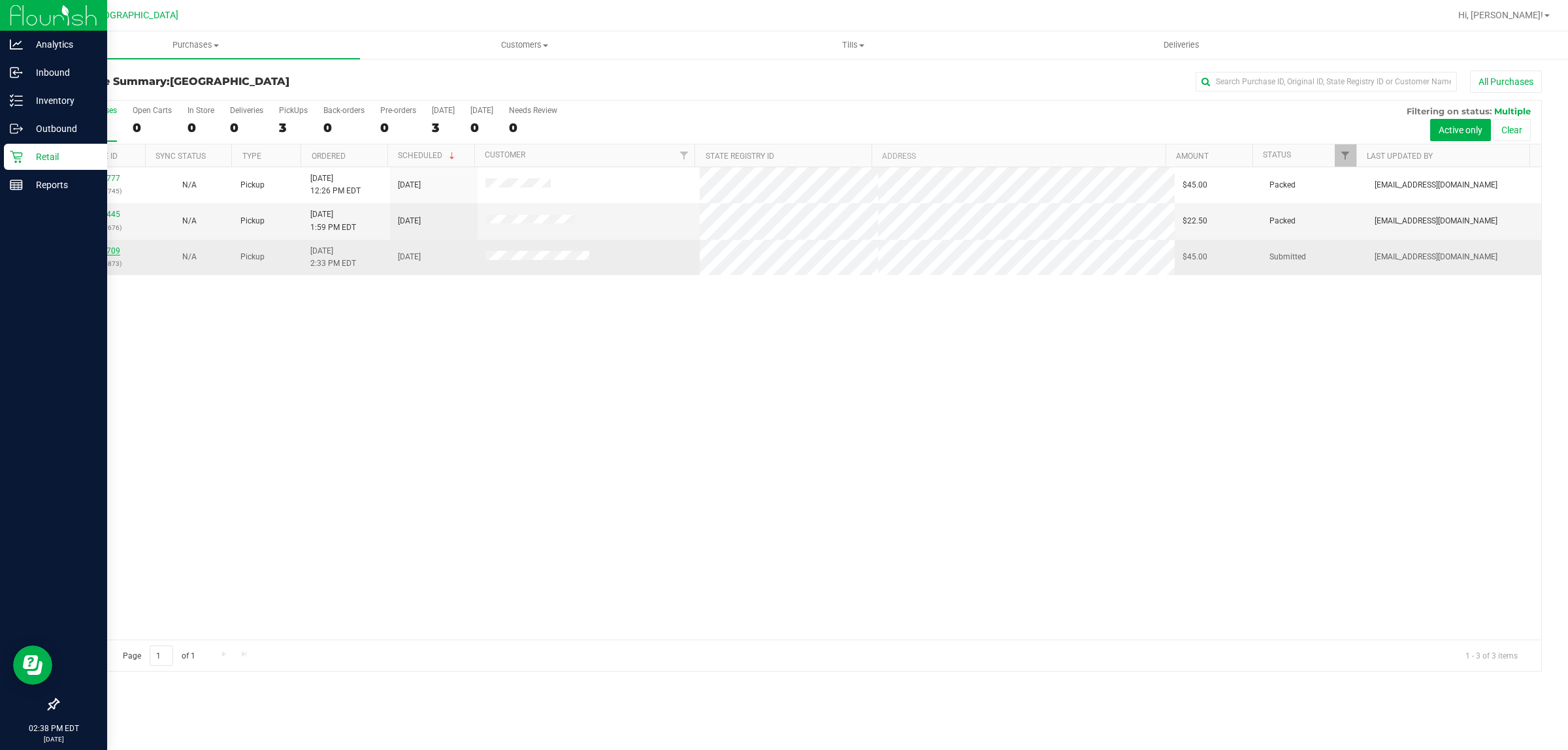
click at [109, 252] on link "11818709" at bounding box center [102, 250] width 37 height 9
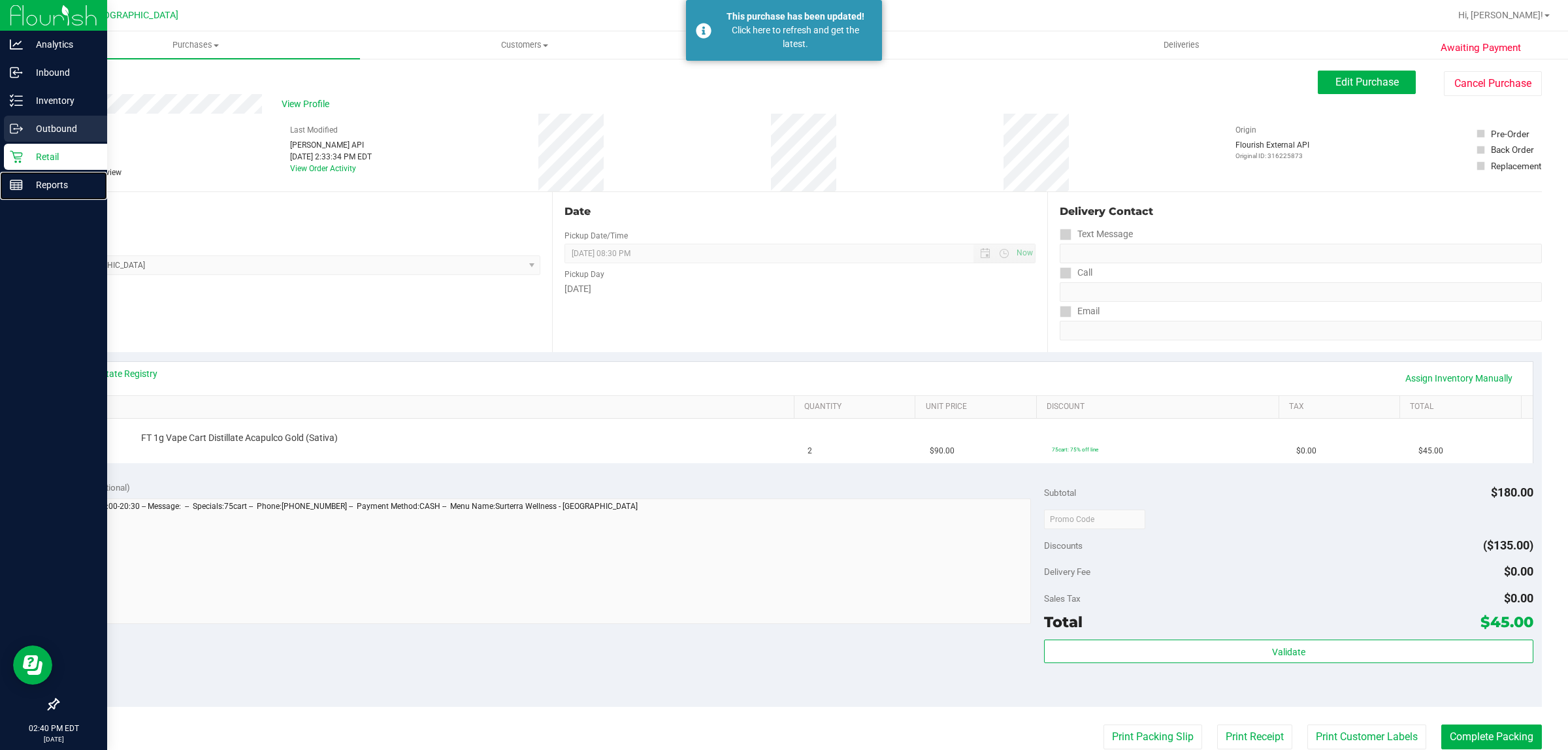
click at [27, 180] on p "Reports" at bounding box center [62, 185] width 79 height 16
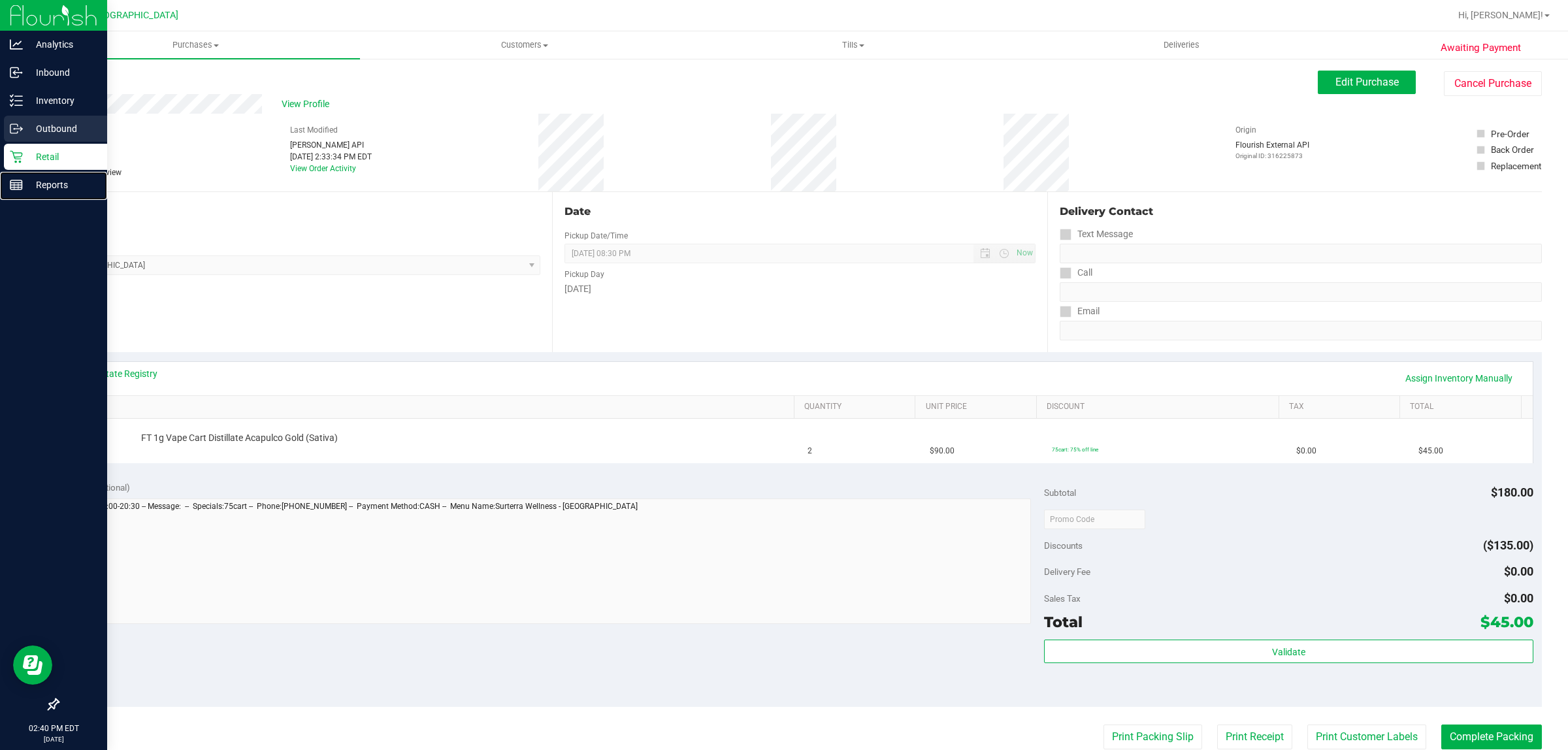
click at [34, 139] on div "Outbound" at bounding box center [55, 128] width 103 height 26
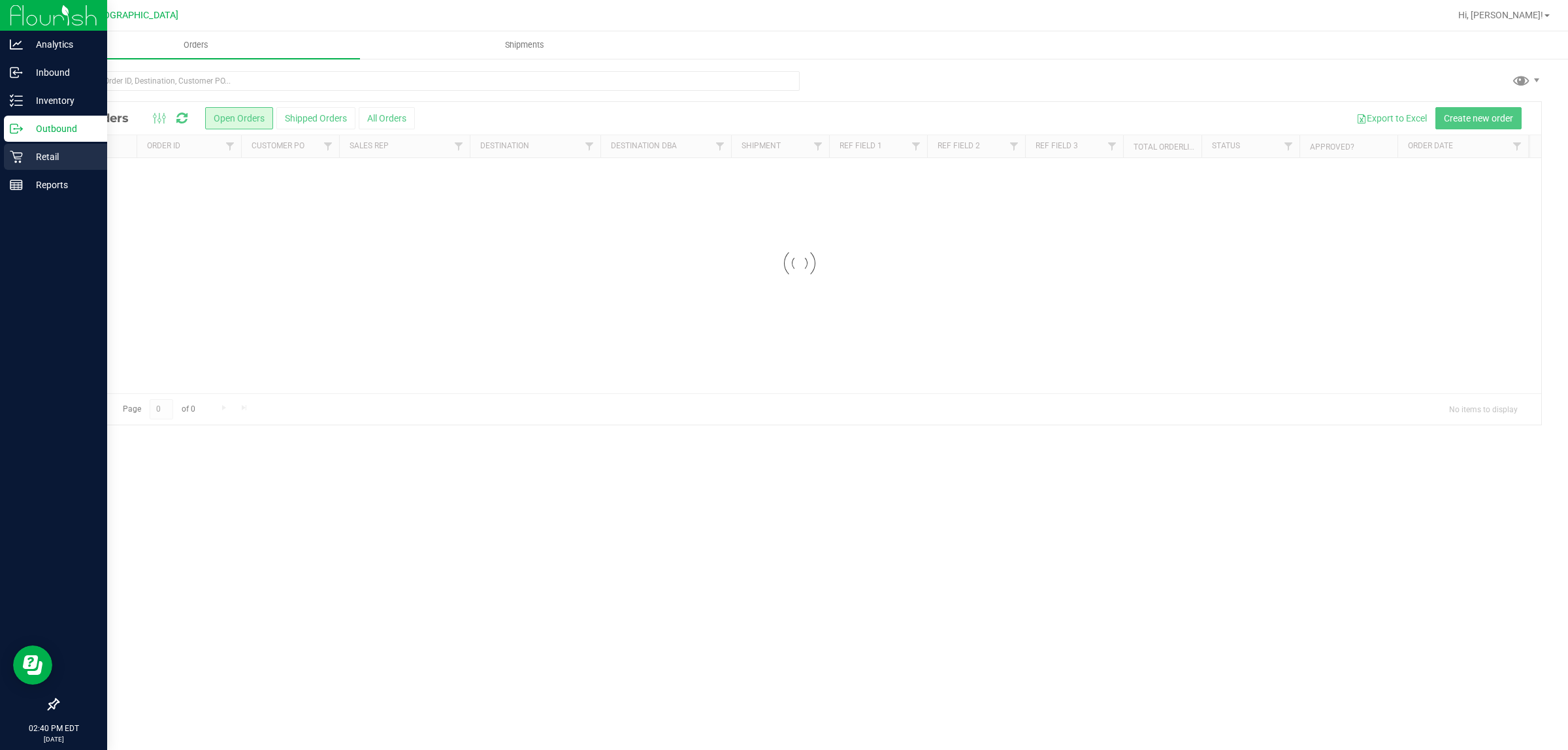
click at [15, 154] on icon at bounding box center [16, 157] width 13 height 13
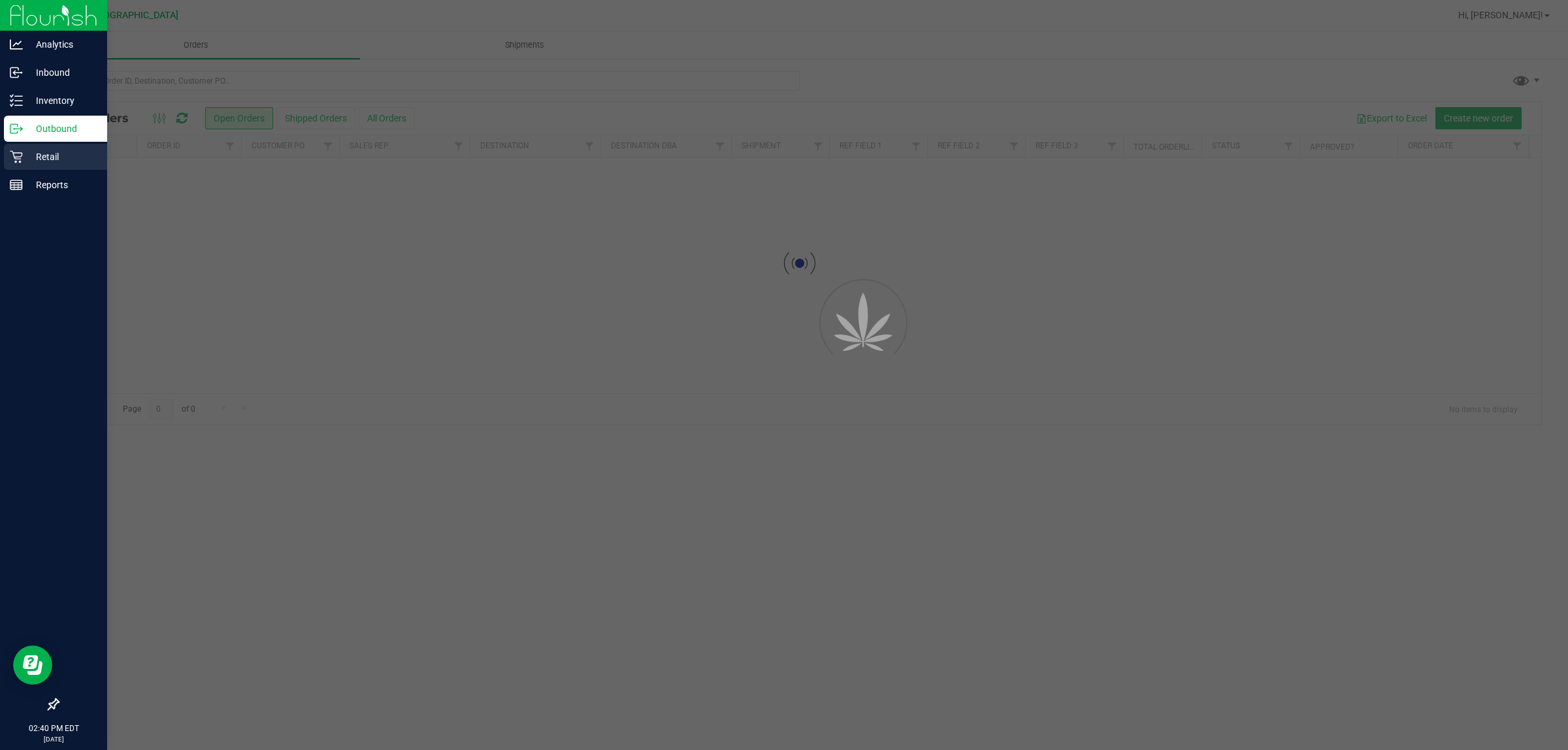
click at [36, 154] on p "Retail" at bounding box center [62, 157] width 79 height 16
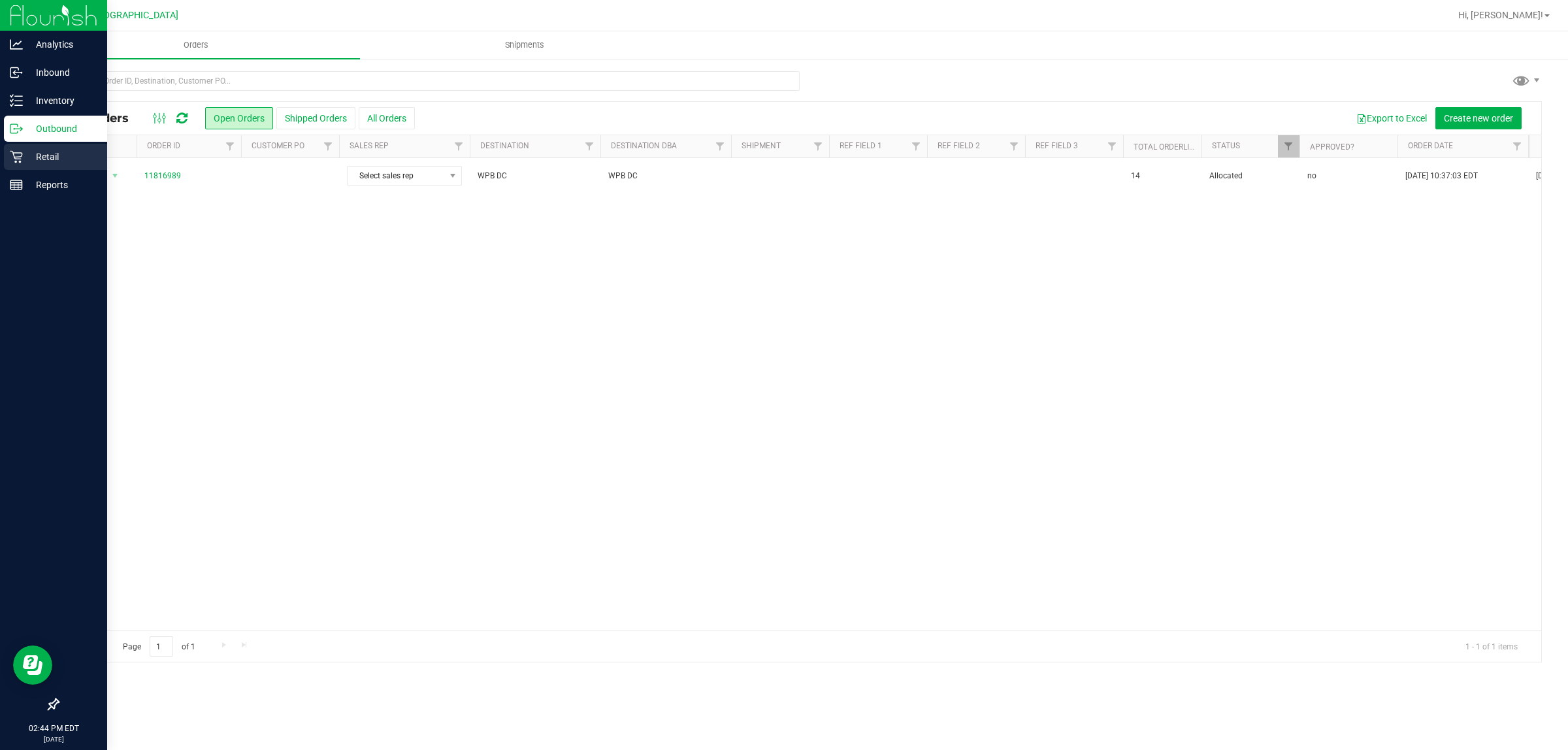
click at [23, 151] on p "Retail" at bounding box center [62, 157] width 79 height 16
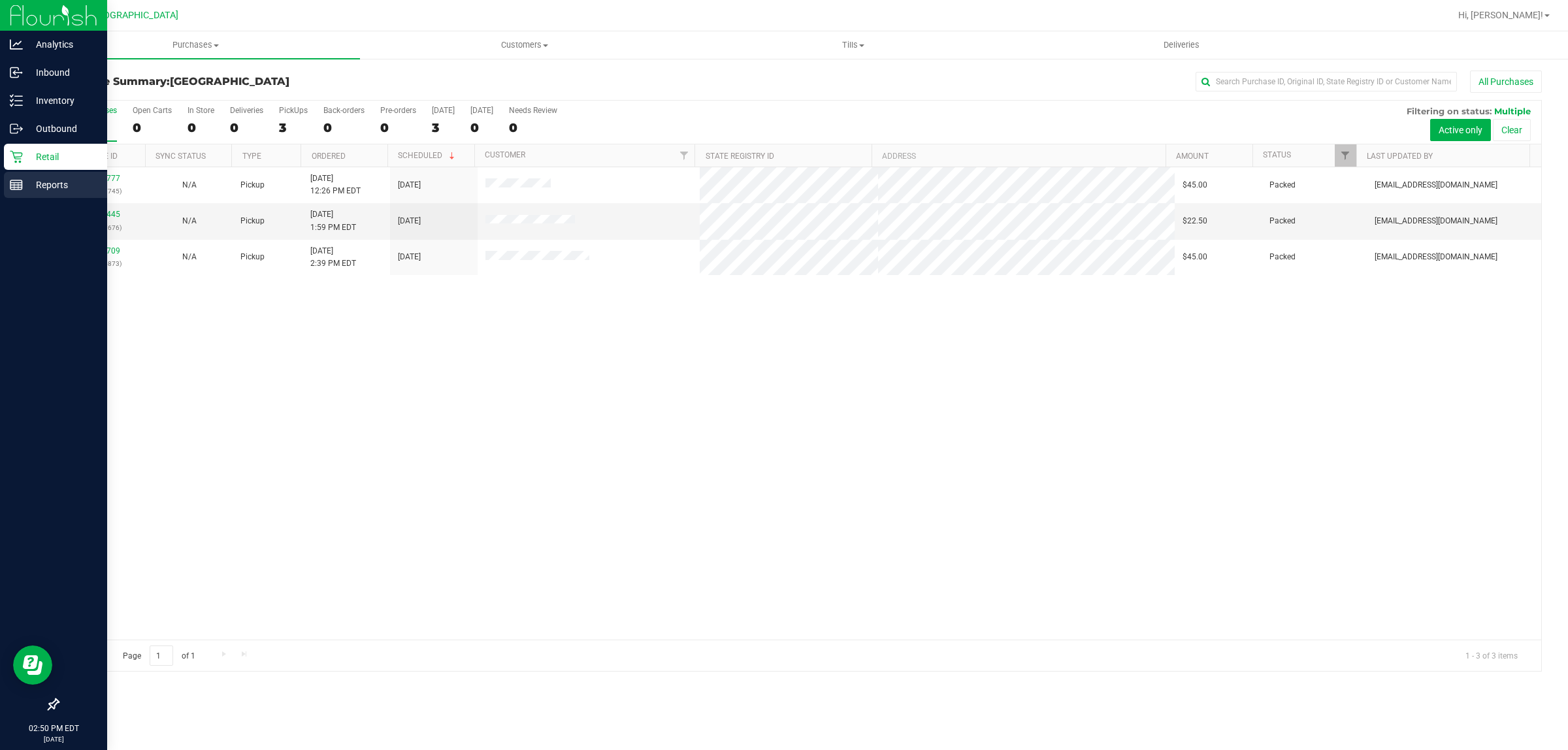
click at [14, 181] on icon at bounding box center [16, 185] width 13 height 13
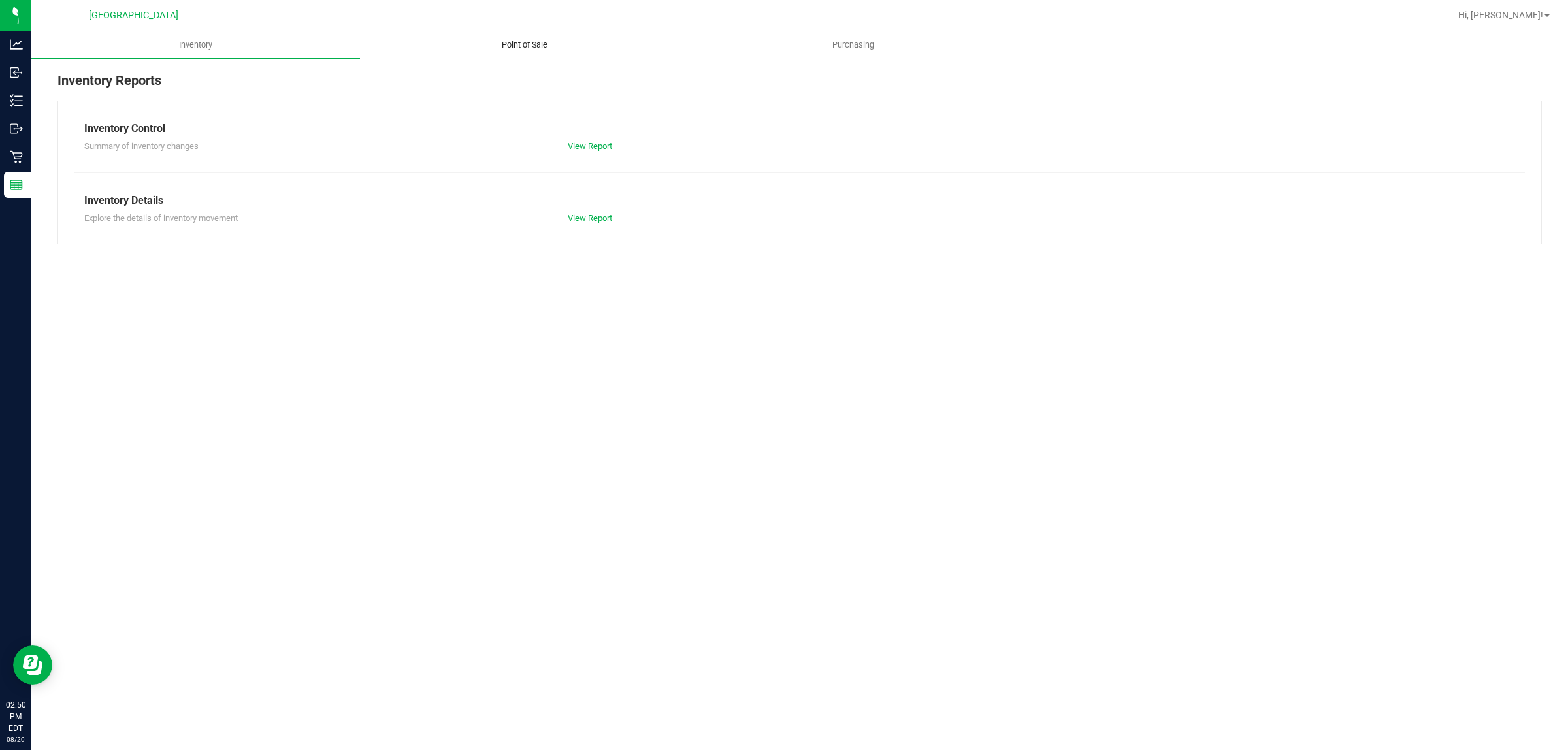
click at [507, 52] on uib-tab-heading "Point of Sale" at bounding box center [524, 45] width 327 height 26
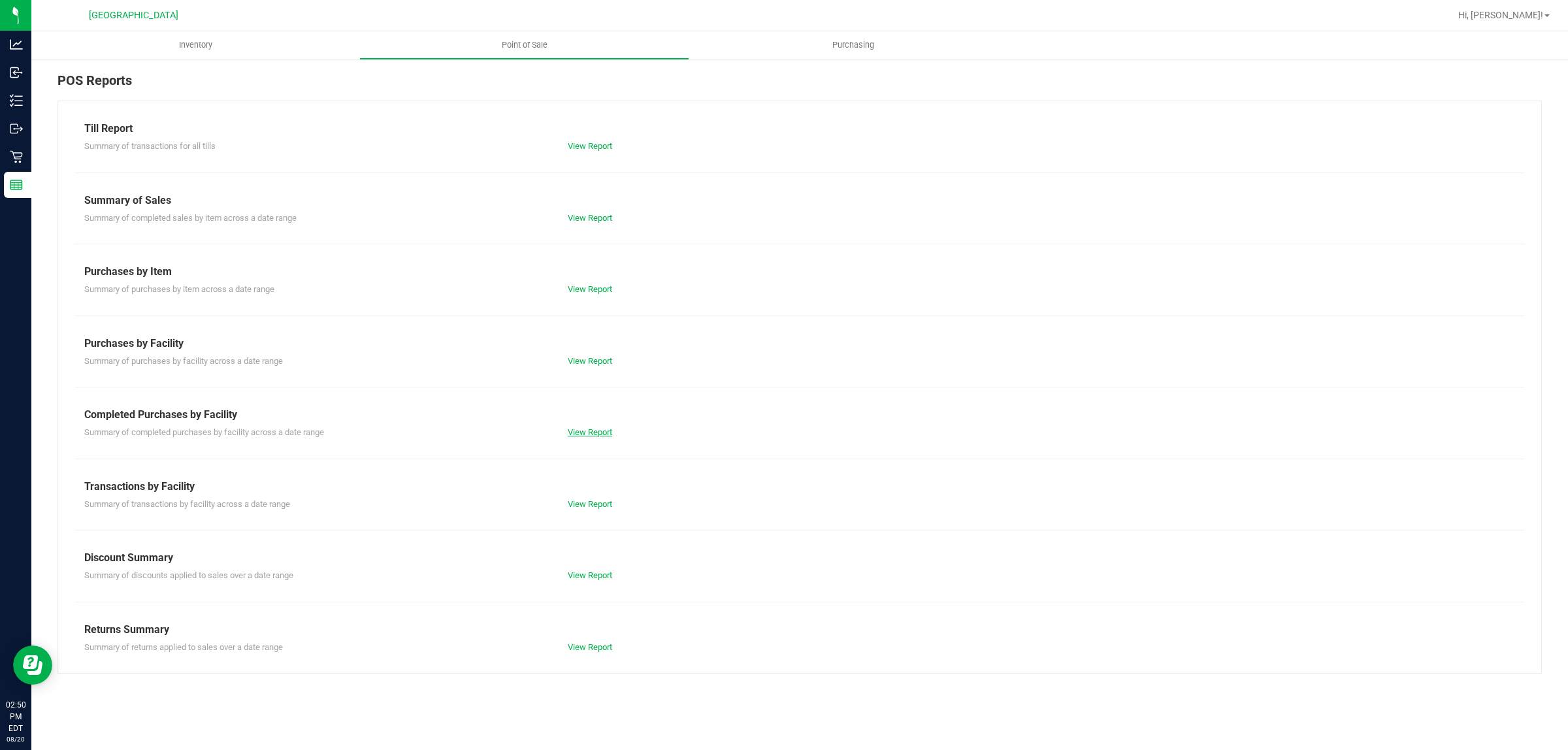
click at [599, 431] on link "View Report" at bounding box center [589, 432] width 44 height 10
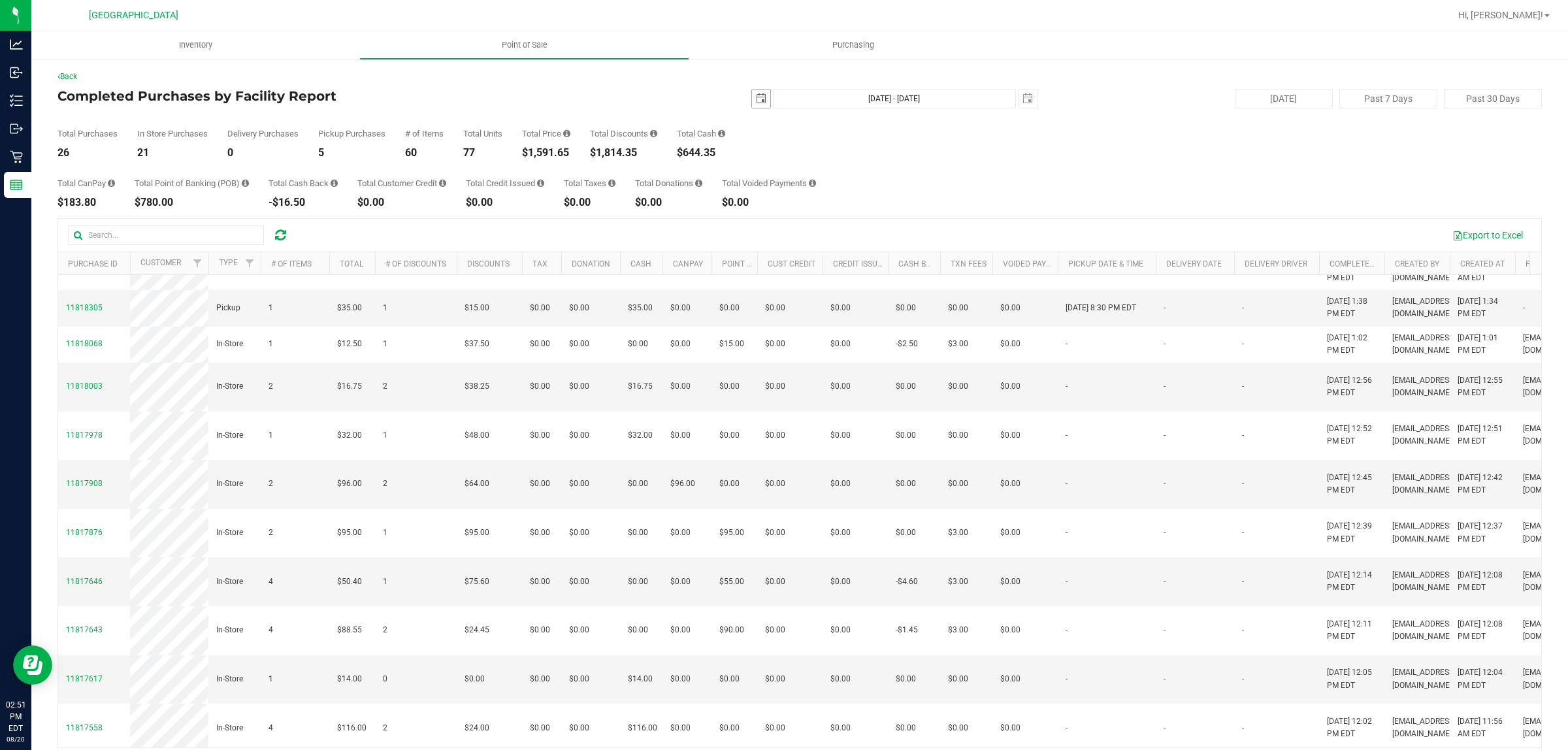
click at [759, 101] on span "select" at bounding box center [760, 99] width 18 height 18
click at [800, 228] on link "19" at bounding box center [792, 231] width 19 height 20
type input "[DATE]"
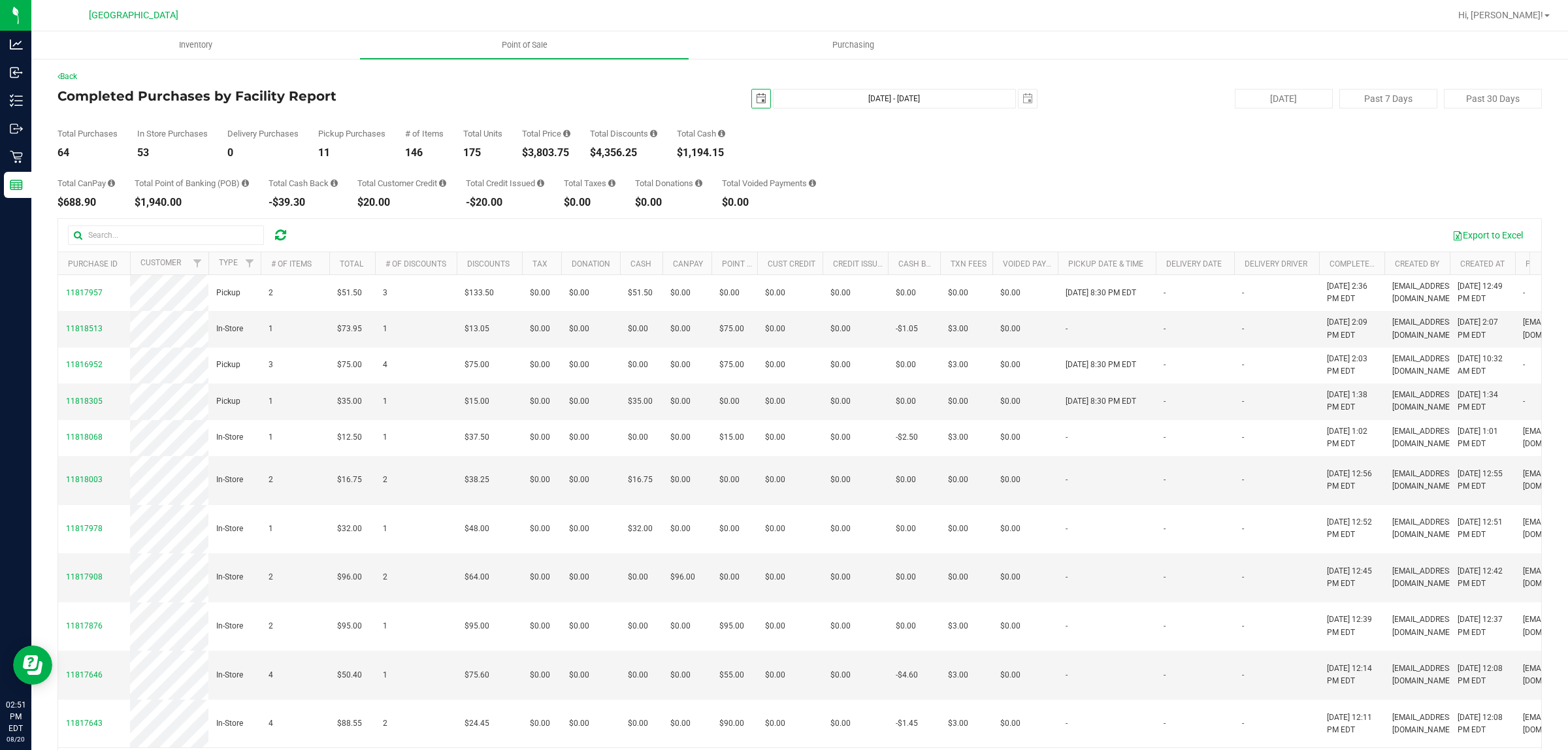
click at [1017, 110] on div "Total Purchases 64 In Store Purchases 53 Delivery Purchases 0 Pickup Purchases …" at bounding box center [800, 133] width 1484 height 50
click at [1022, 102] on span "select" at bounding box center [1027, 99] width 10 height 10
click at [1057, 225] on link "19" at bounding box center [1059, 228] width 19 height 20
type input "[DATE] - [DATE]"
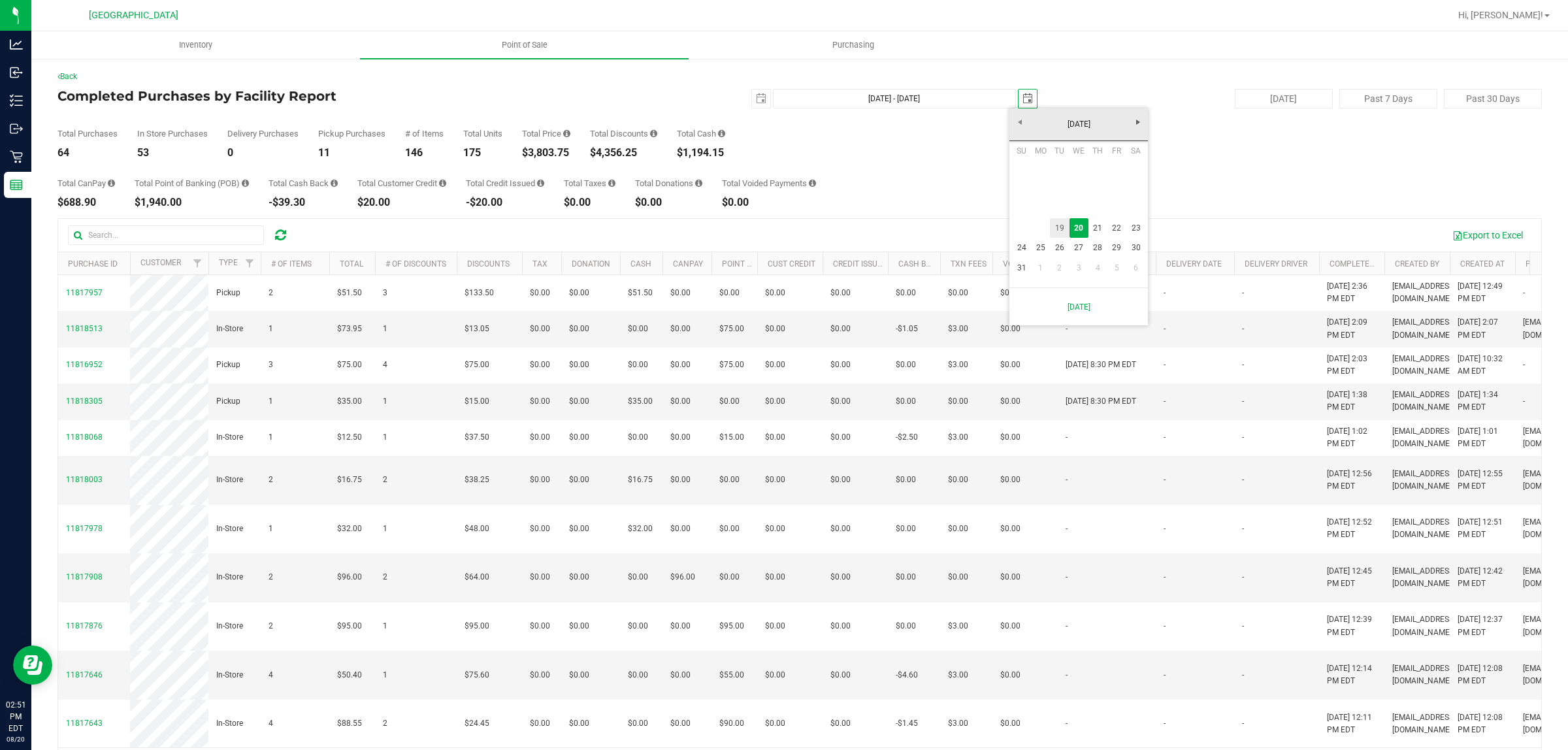
type input "[DATE]"
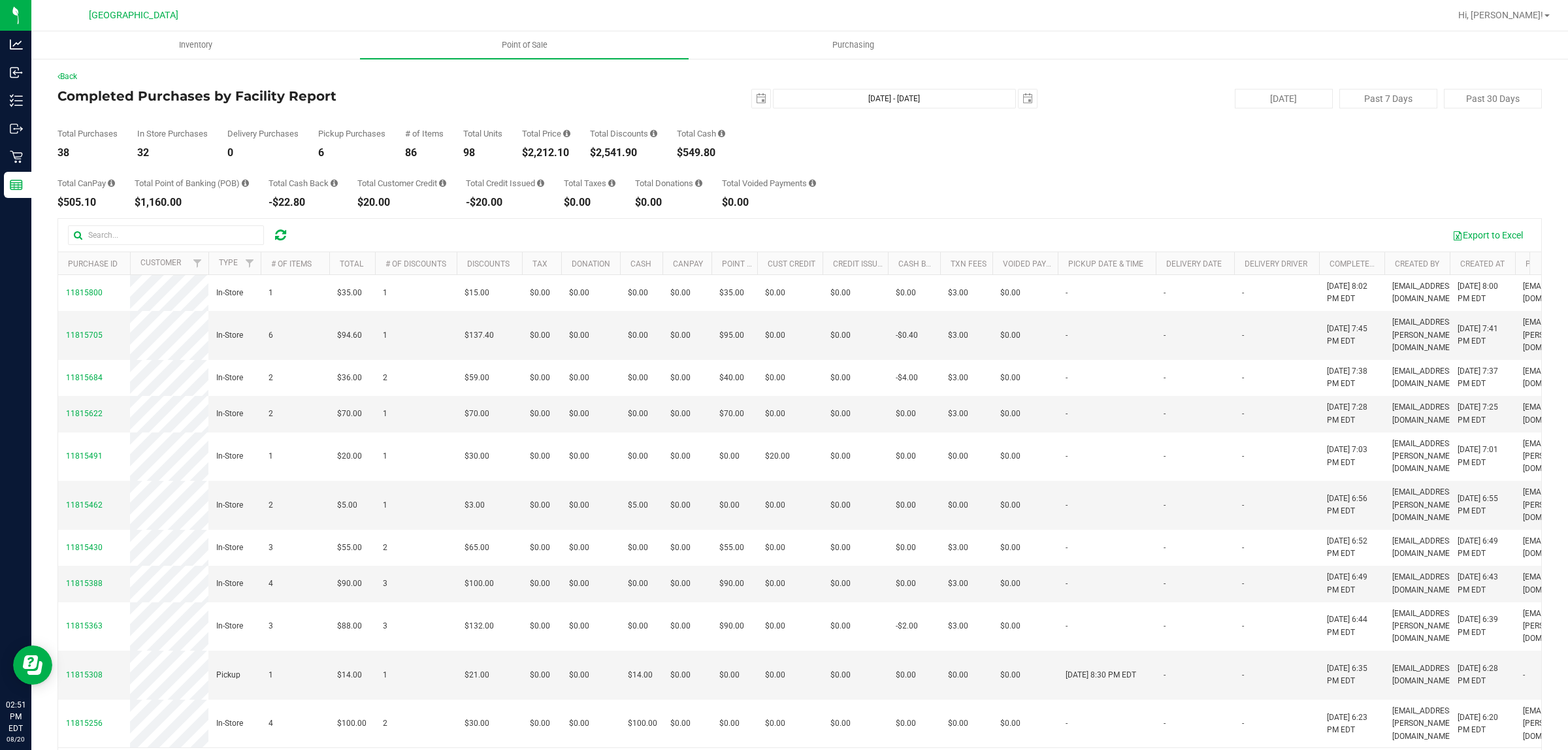
drag, startPoint x: 530, startPoint y: 399, endPoint x: 433, endPoint y: 87, distance: 326.7
click at [433, 87] on div "Back Completed Purchases by Facility Report [DATE] [DATE] - [DATE] [DATE] [DATE…" at bounding box center [800, 425] width 1484 height 709
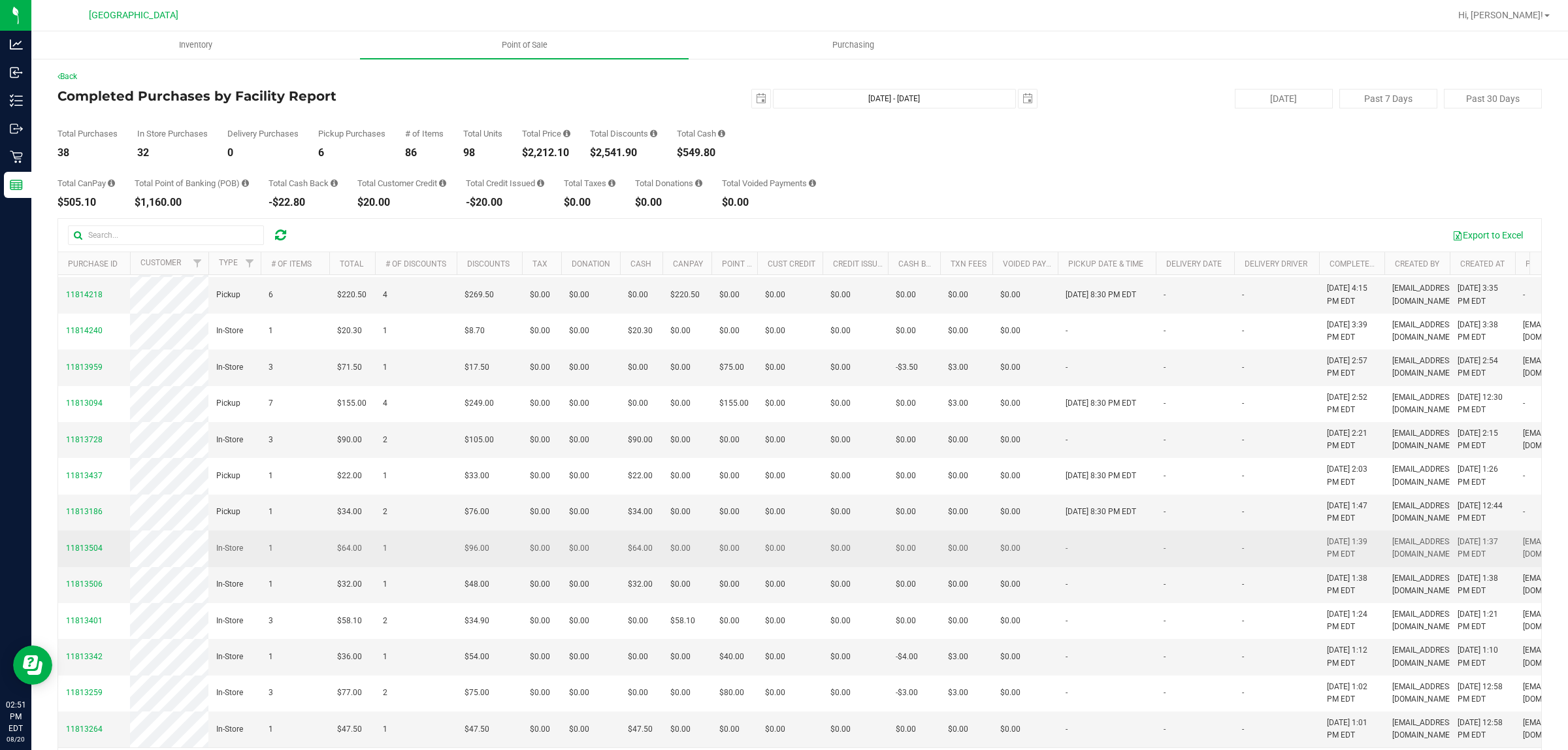
scroll to position [44, 0]
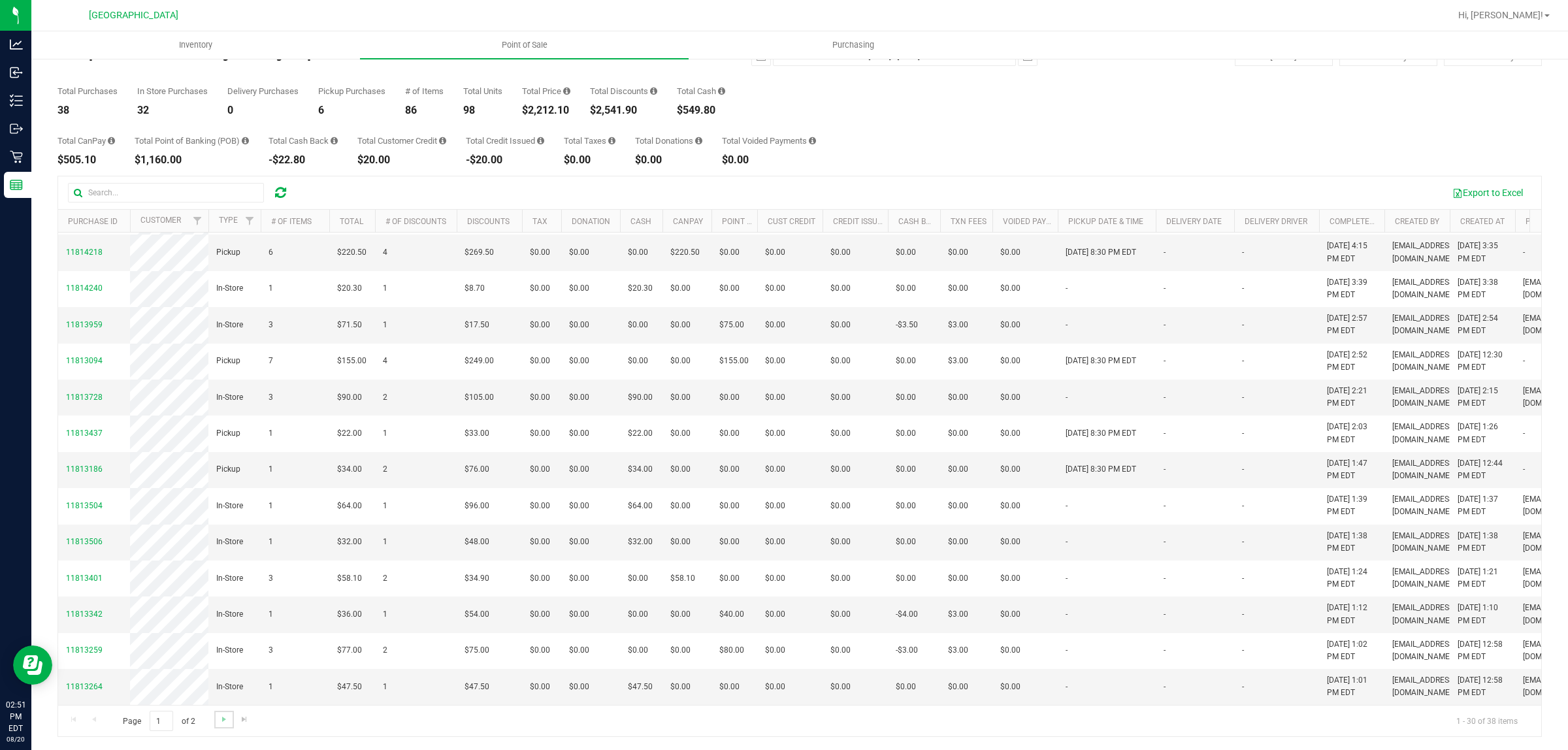
click at [216, 720] on link "Go to the next page" at bounding box center [224, 720] width 19 height 18
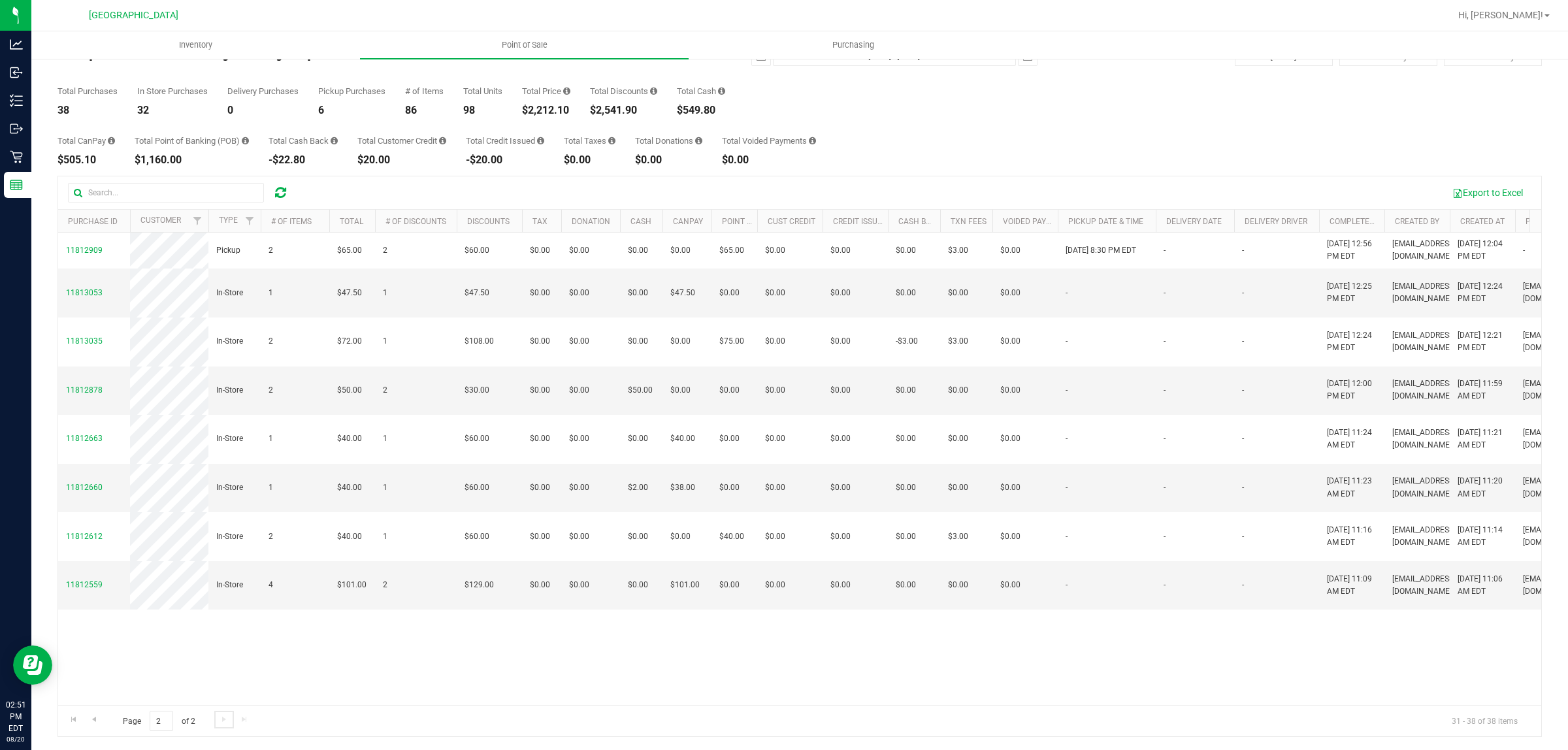
scroll to position [0, 0]
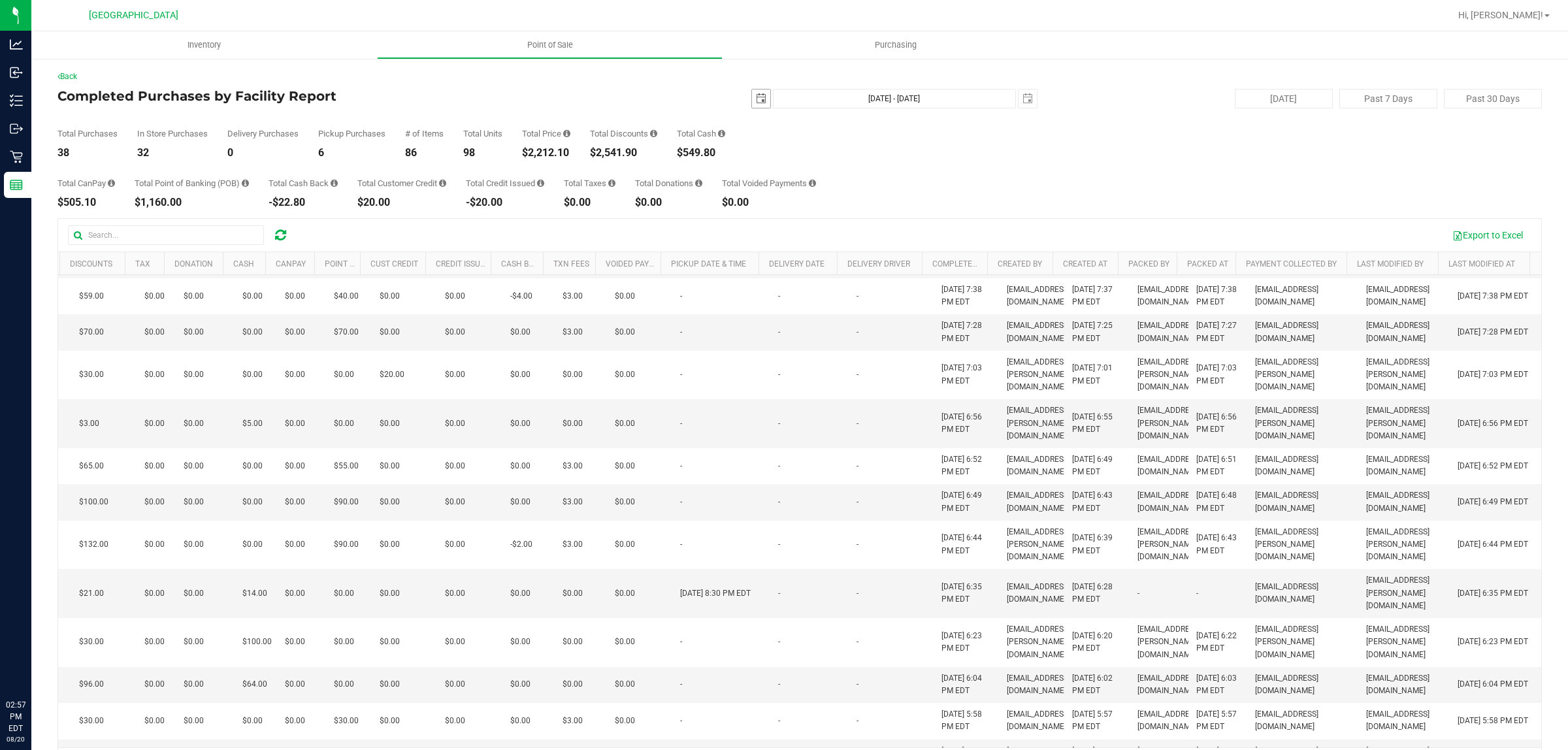
click at [756, 95] on span "select" at bounding box center [760, 99] width 10 height 10
click at [818, 222] on link "20" at bounding box center [812, 231] width 19 height 20
type input "[DATE]"
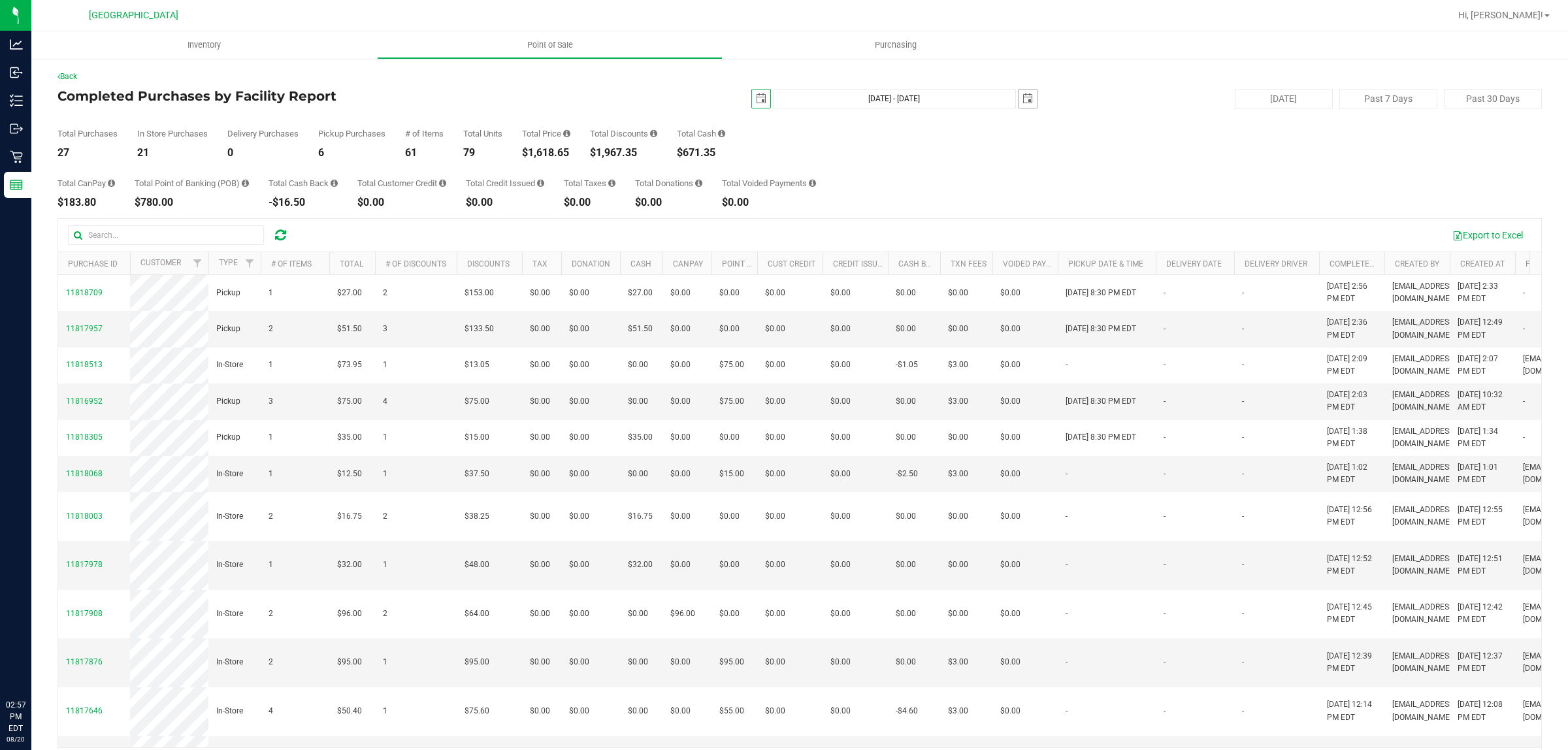
click at [1026, 100] on span "select" at bounding box center [1027, 99] width 18 height 18
click at [1082, 224] on link "20" at bounding box center [1079, 228] width 19 height 20
type input "[DATE] - [DATE]"
type input "[DATE]"
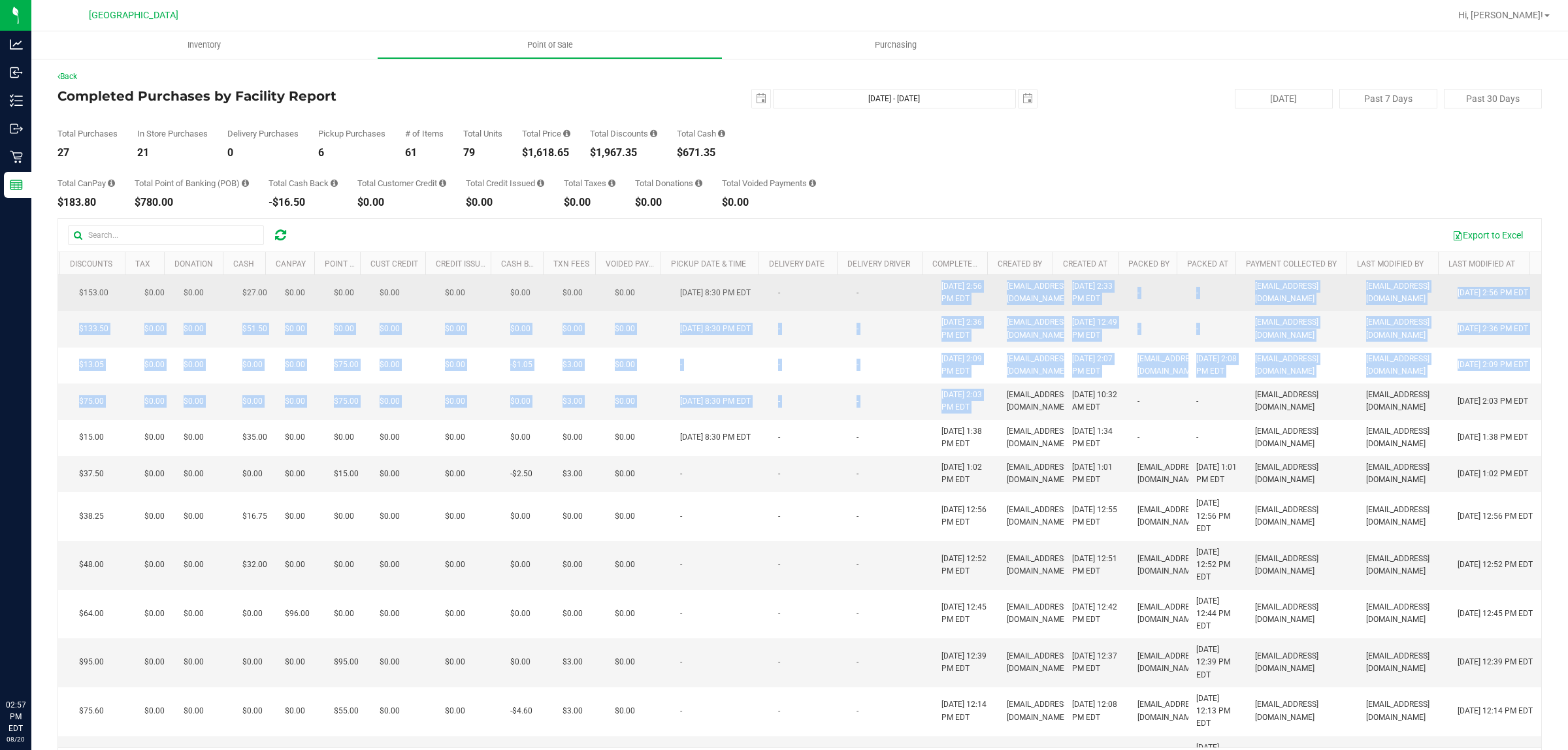
drag, startPoint x: 981, startPoint y: 429, endPoint x: 893, endPoint y: 300, distance: 156.2
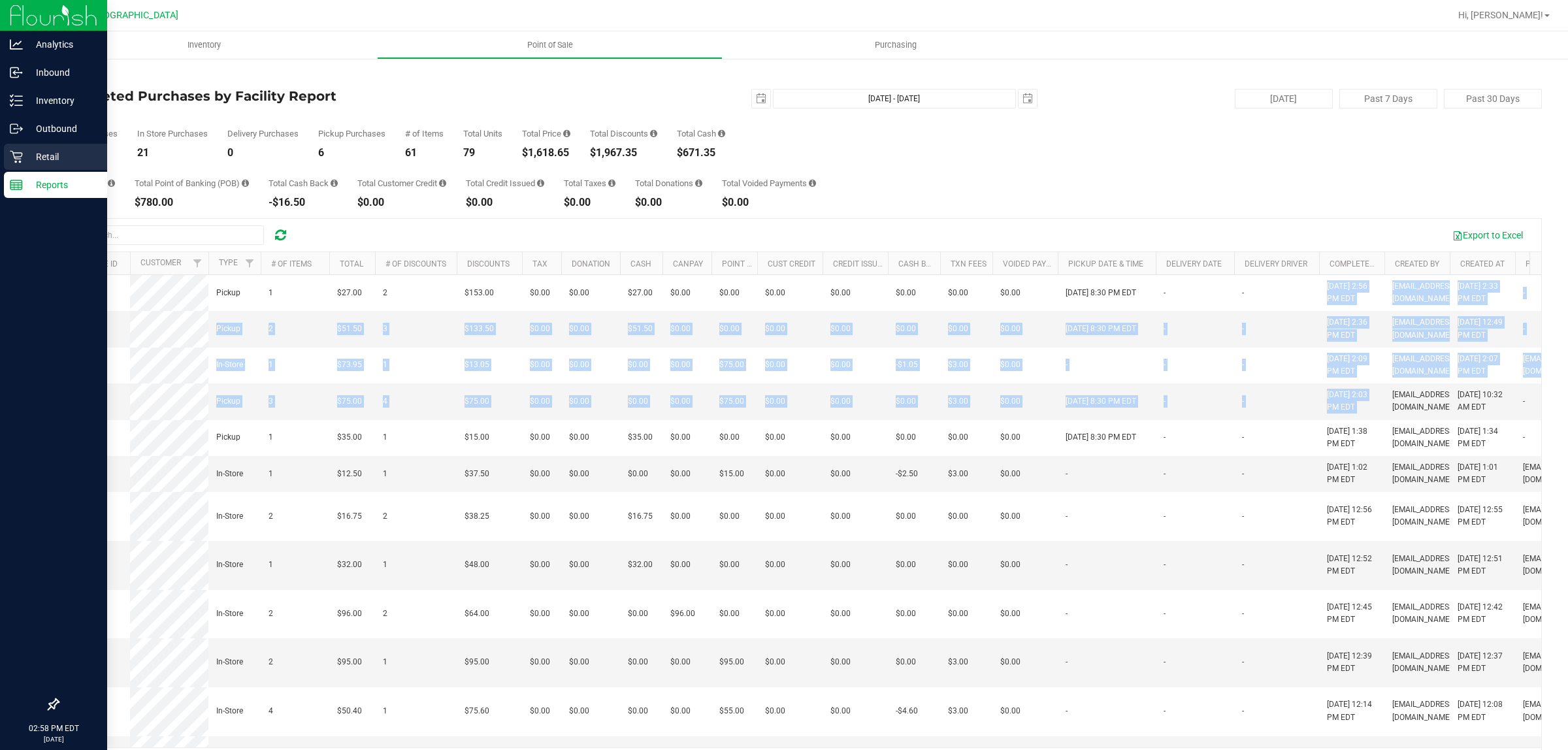
click at [24, 155] on p "Retail" at bounding box center [62, 157] width 79 height 16
